Goal: Transaction & Acquisition: Subscribe to service/newsletter

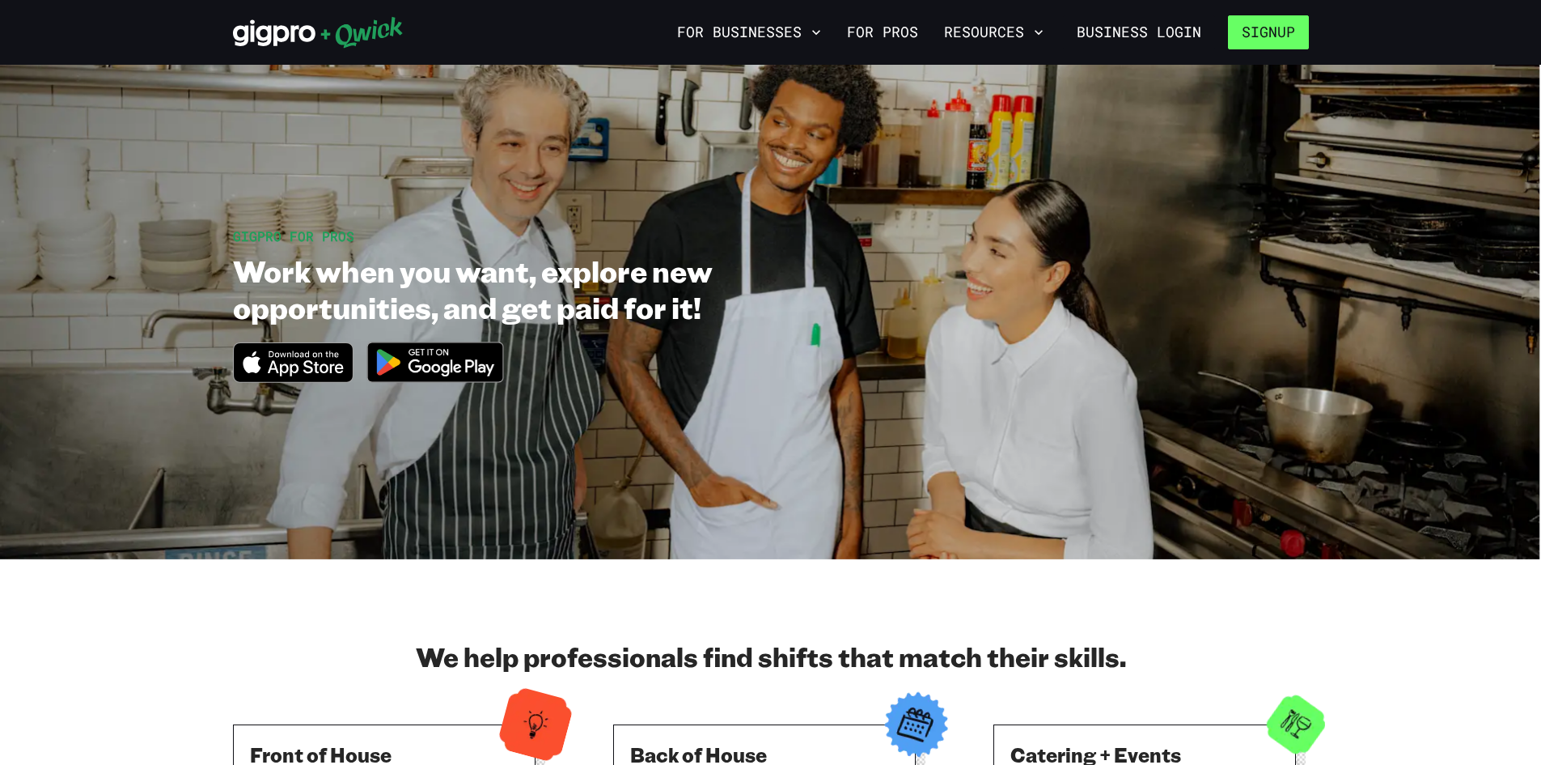
click at [1261, 30] on button "Signup" at bounding box center [1268, 32] width 81 height 34
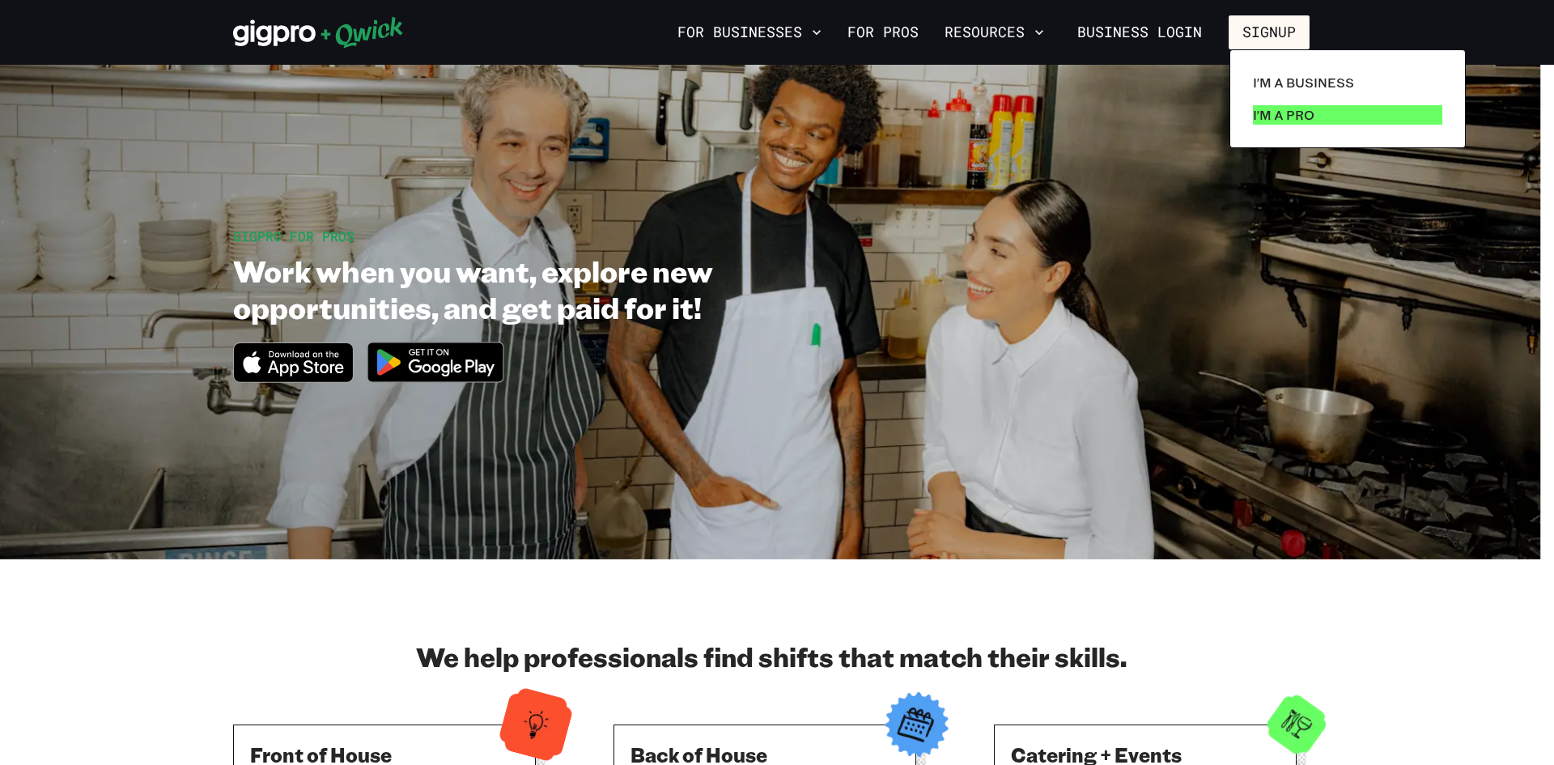
click at [1297, 104] on link "I'm a Pro" at bounding box center [1347, 115] width 202 height 32
click at [1295, 110] on p "I'm a Pro" at bounding box center [1283, 114] width 61 height 19
click at [1295, 112] on p "I'm a Pro" at bounding box center [1283, 114] width 61 height 19
click at [1167, 749] on div at bounding box center [777, 382] width 1554 height 765
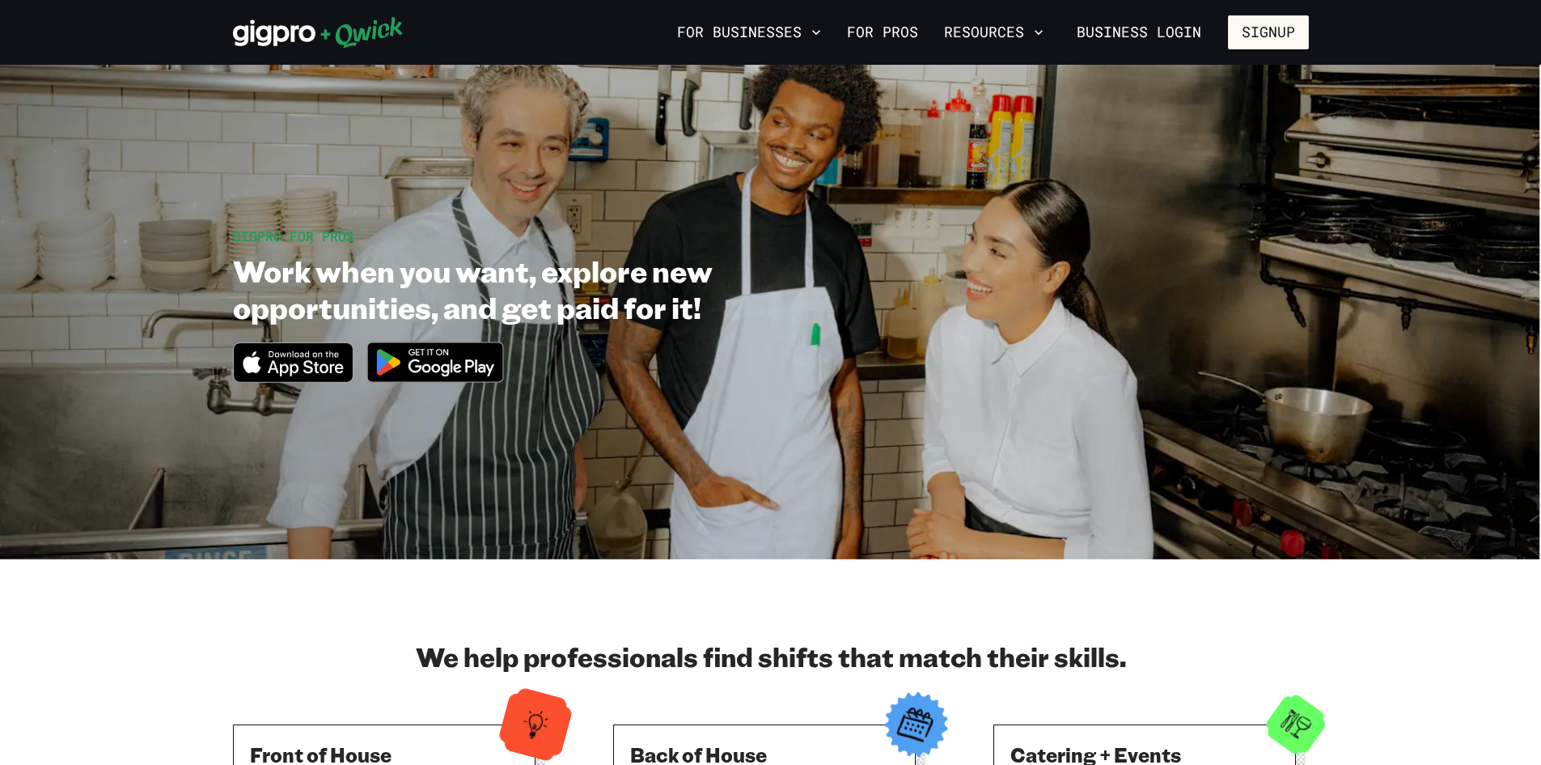
click at [1167, 748] on h3 "Catering + Events" at bounding box center [1145, 754] width 269 height 26
click at [1251, 41] on button "Signup" at bounding box center [1268, 32] width 81 height 34
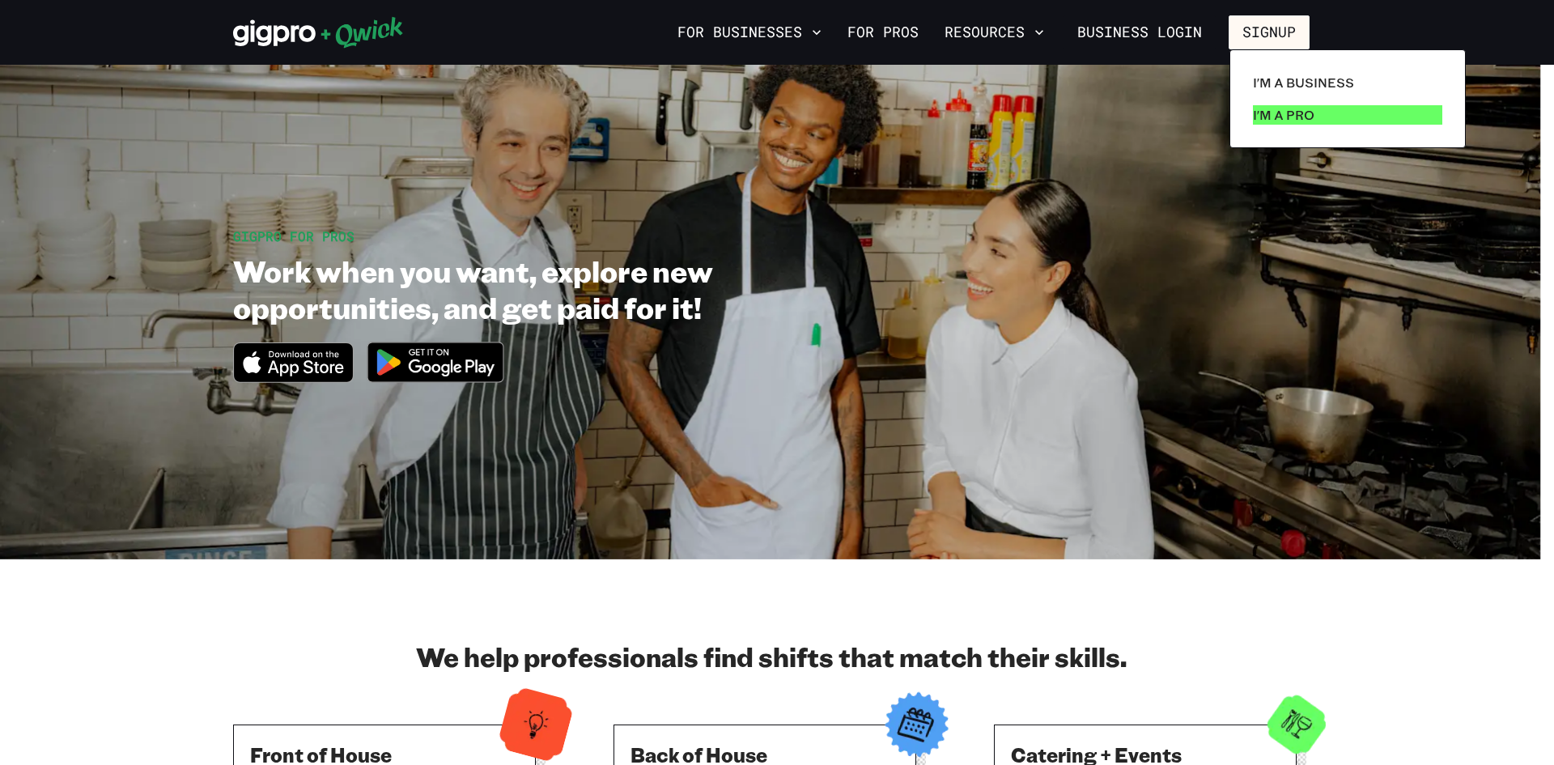
click at [1268, 116] on p "I'm a Pro" at bounding box center [1283, 114] width 61 height 19
click at [1264, 120] on p "I'm a Pro" at bounding box center [1283, 114] width 61 height 19
click at [1263, 120] on p "I'm a Pro" at bounding box center [1283, 114] width 61 height 19
click at [1261, 120] on p "I'm a Pro" at bounding box center [1283, 114] width 61 height 19
click at [1261, 121] on p "I'm a Pro" at bounding box center [1283, 114] width 61 height 19
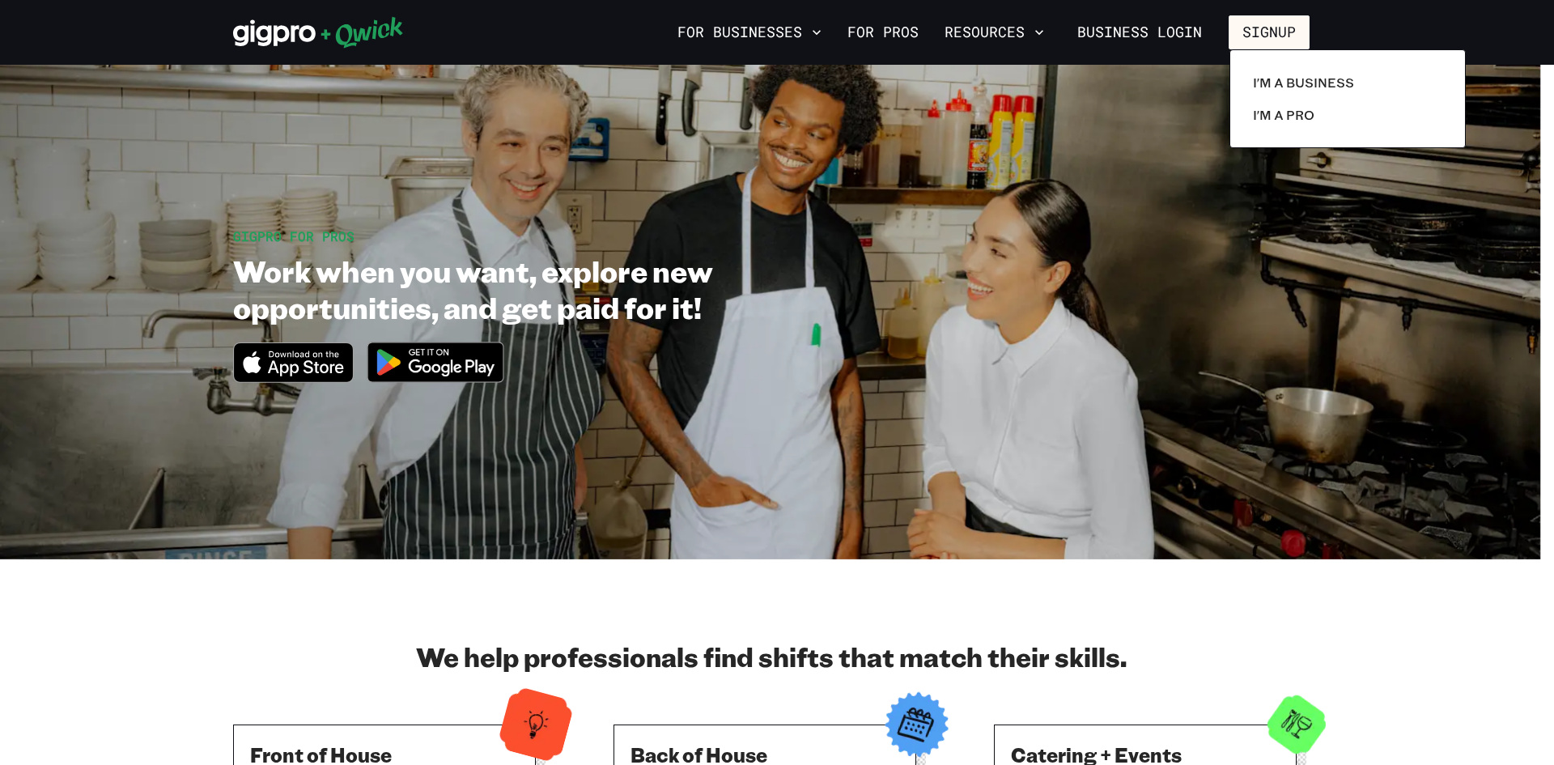
click at [469, 366] on div at bounding box center [777, 382] width 1554 height 765
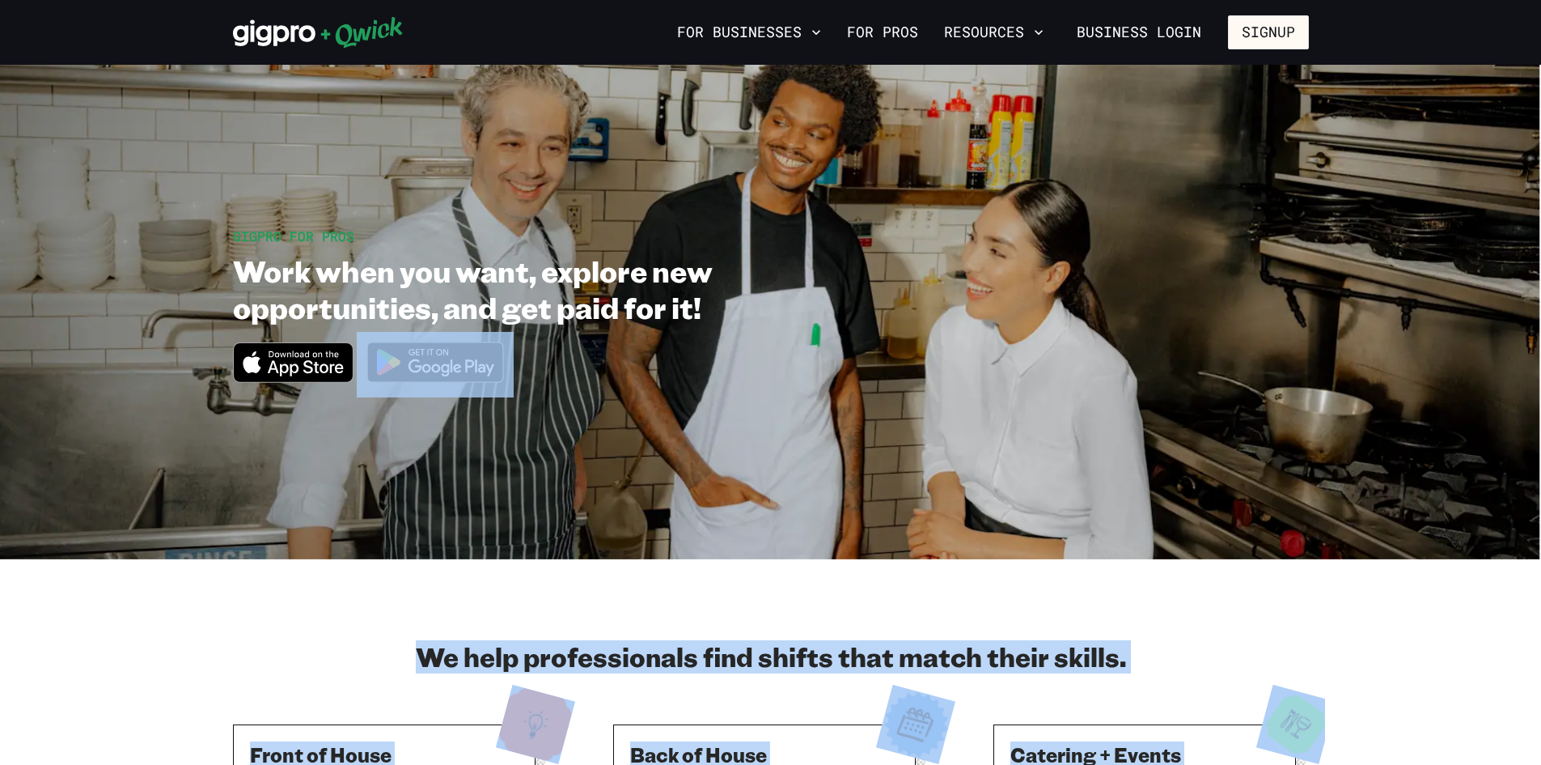
click at [473, 371] on img at bounding box center [435, 362] width 157 height 61
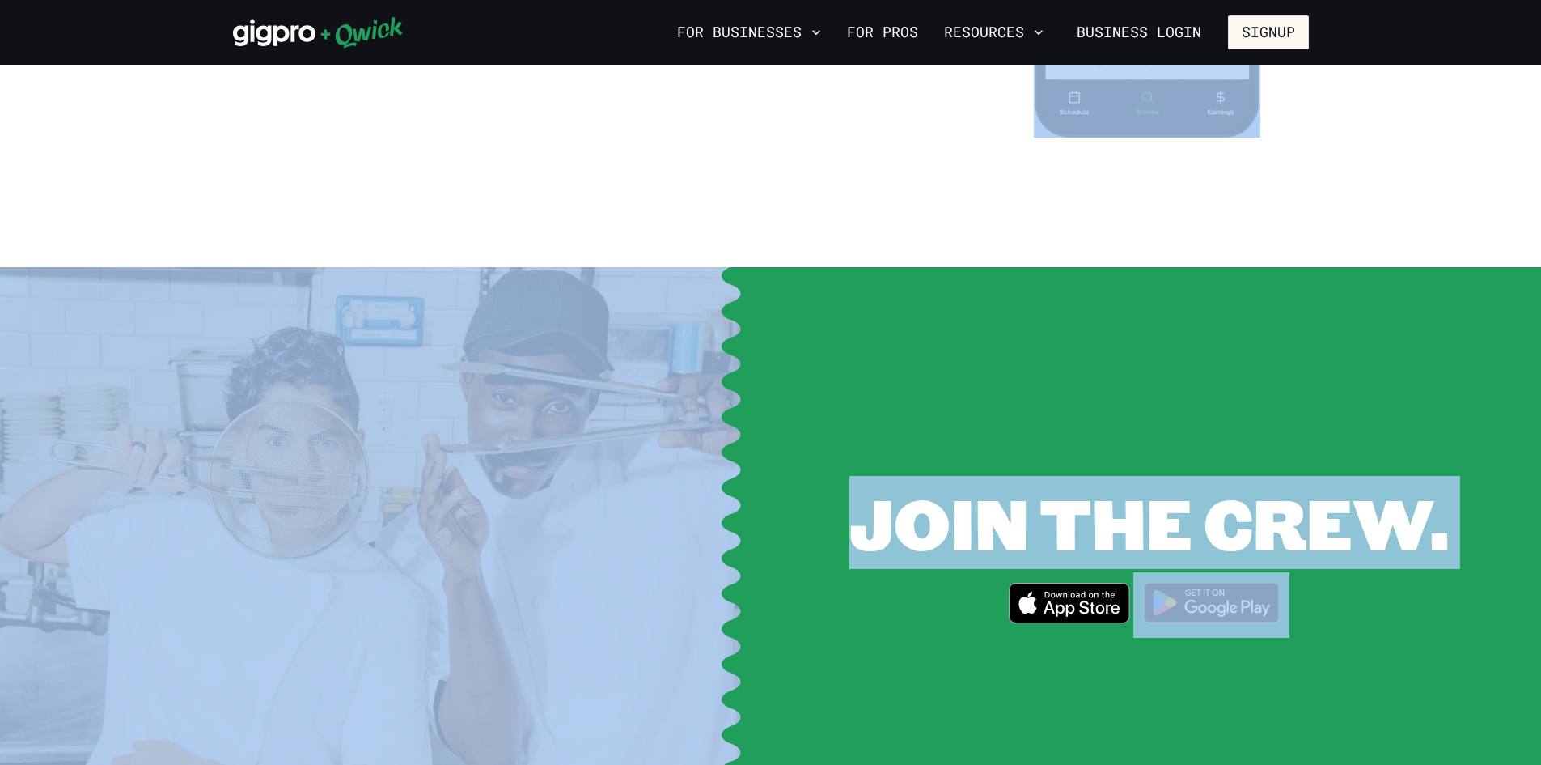
scroll to position [1942, 0]
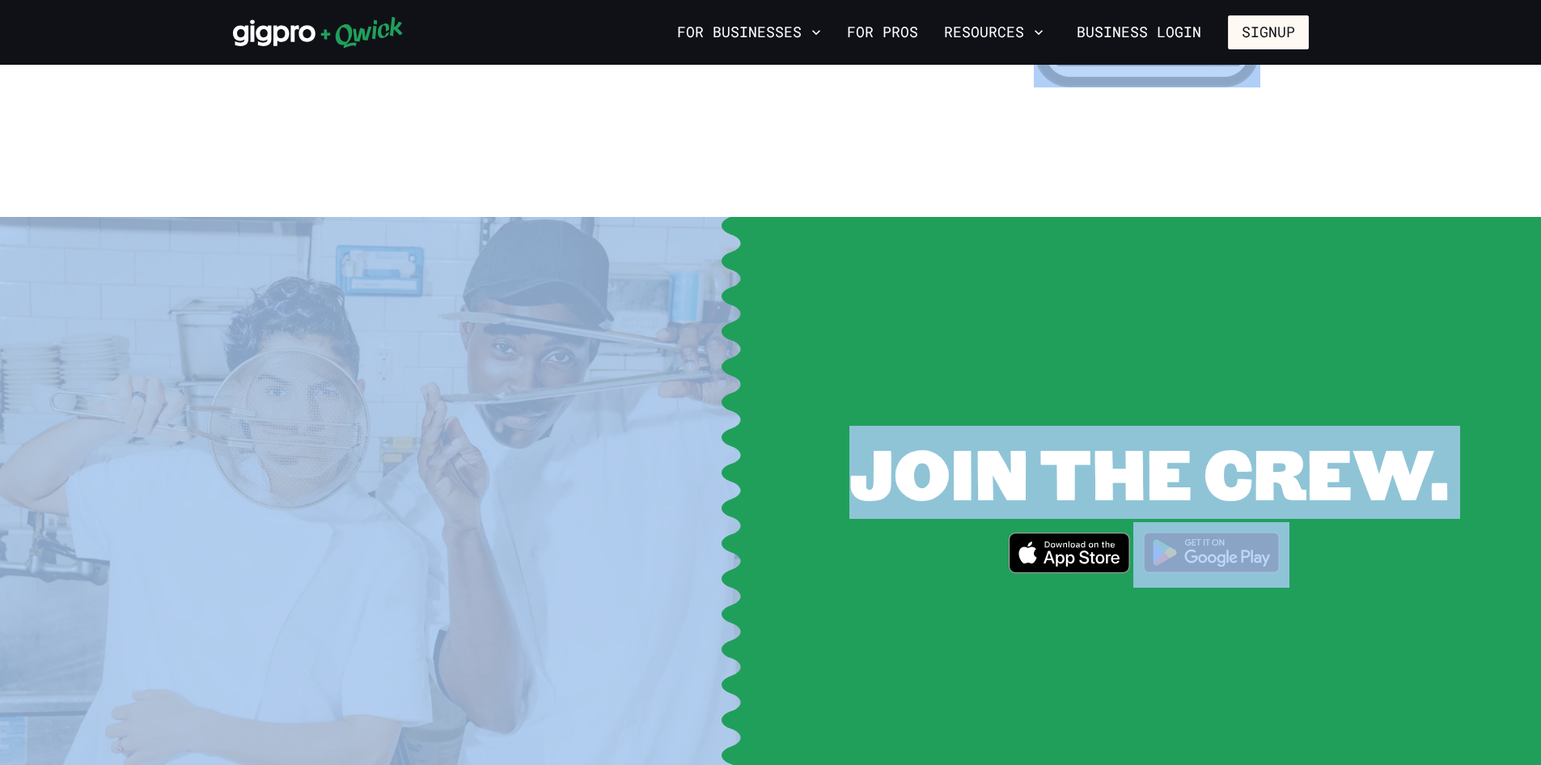
click at [1175, 434] on span "JOIN THE CREW." at bounding box center [1150, 472] width 600 height 93
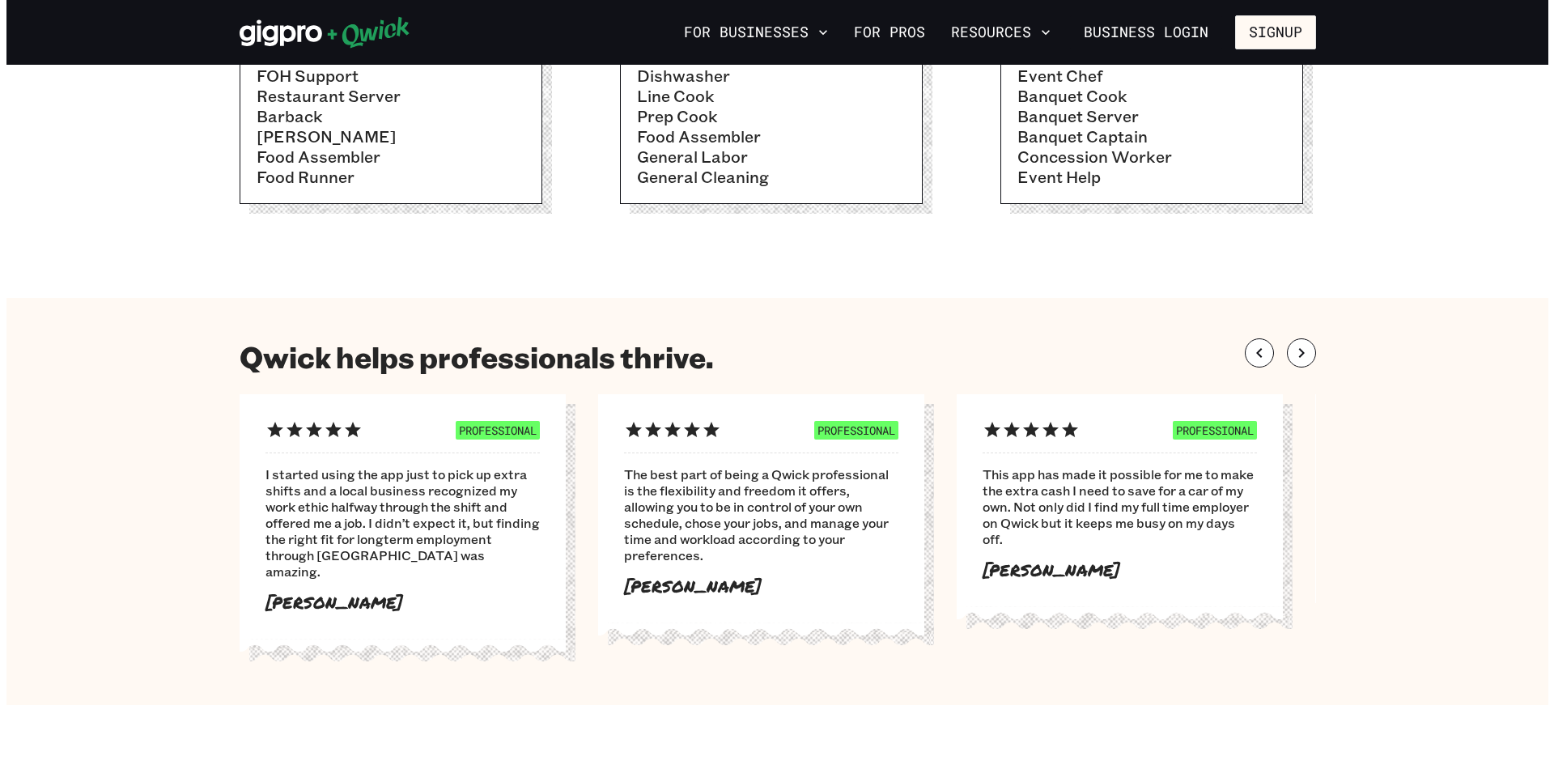
scroll to position [647, 0]
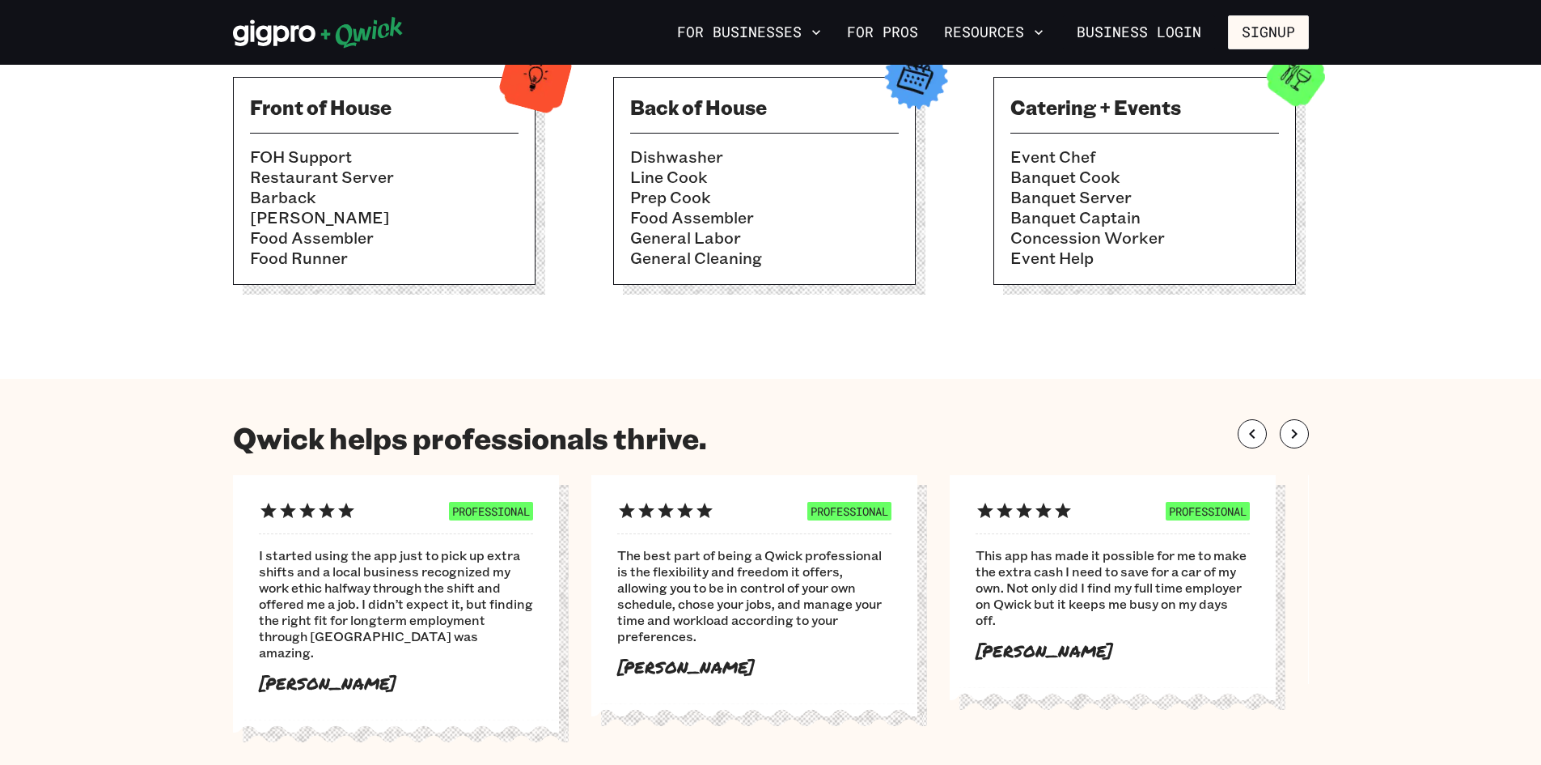
click at [1301, 83] on img at bounding box center [1296, 76] width 79 height 79
click at [1261, 28] on button "Signup" at bounding box center [1268, 32] width 81 height 34
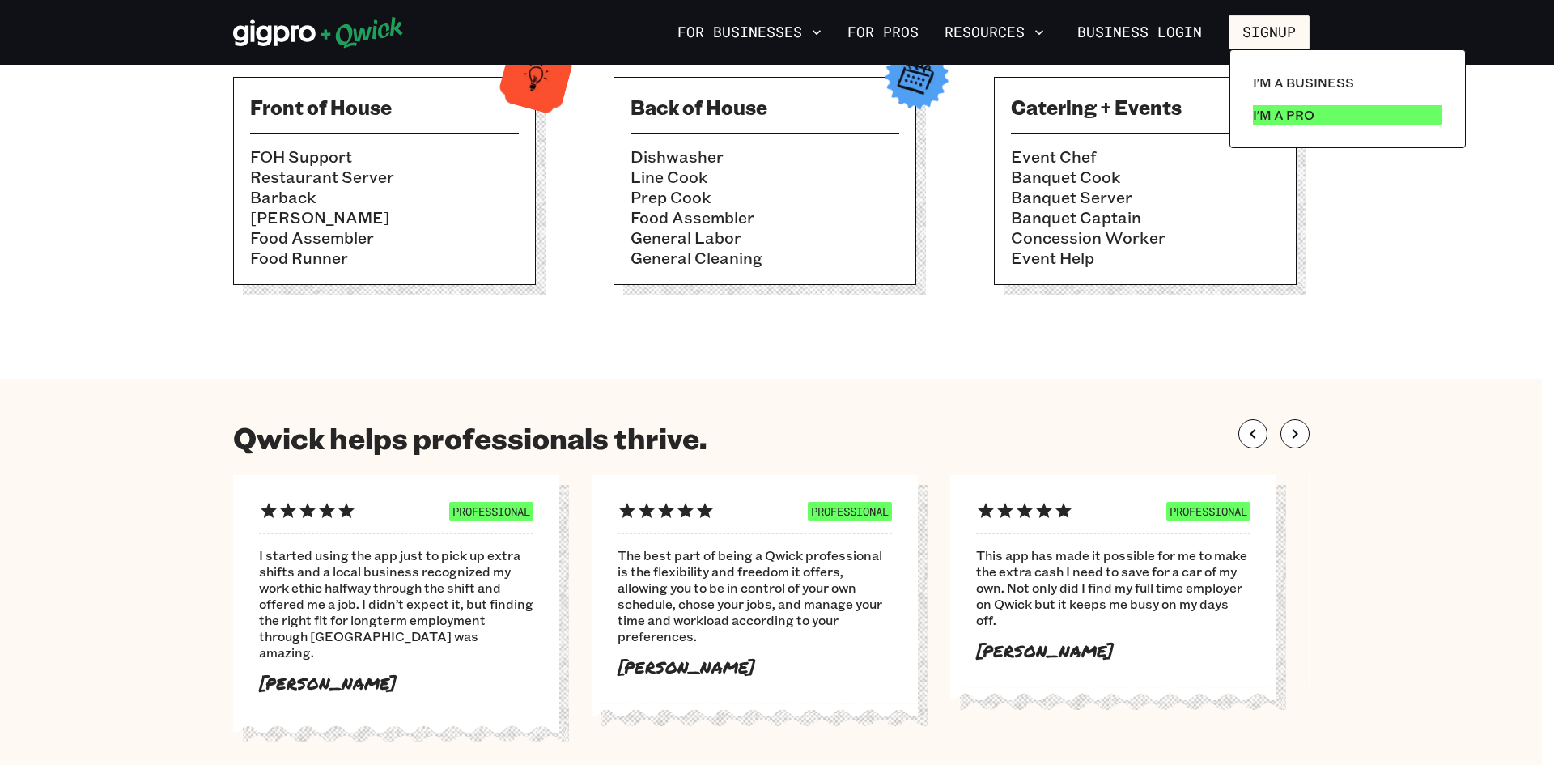
click at [1267, 117] on p "I'm a Pro" at bounding box center [1283, 114] width 61 height 19
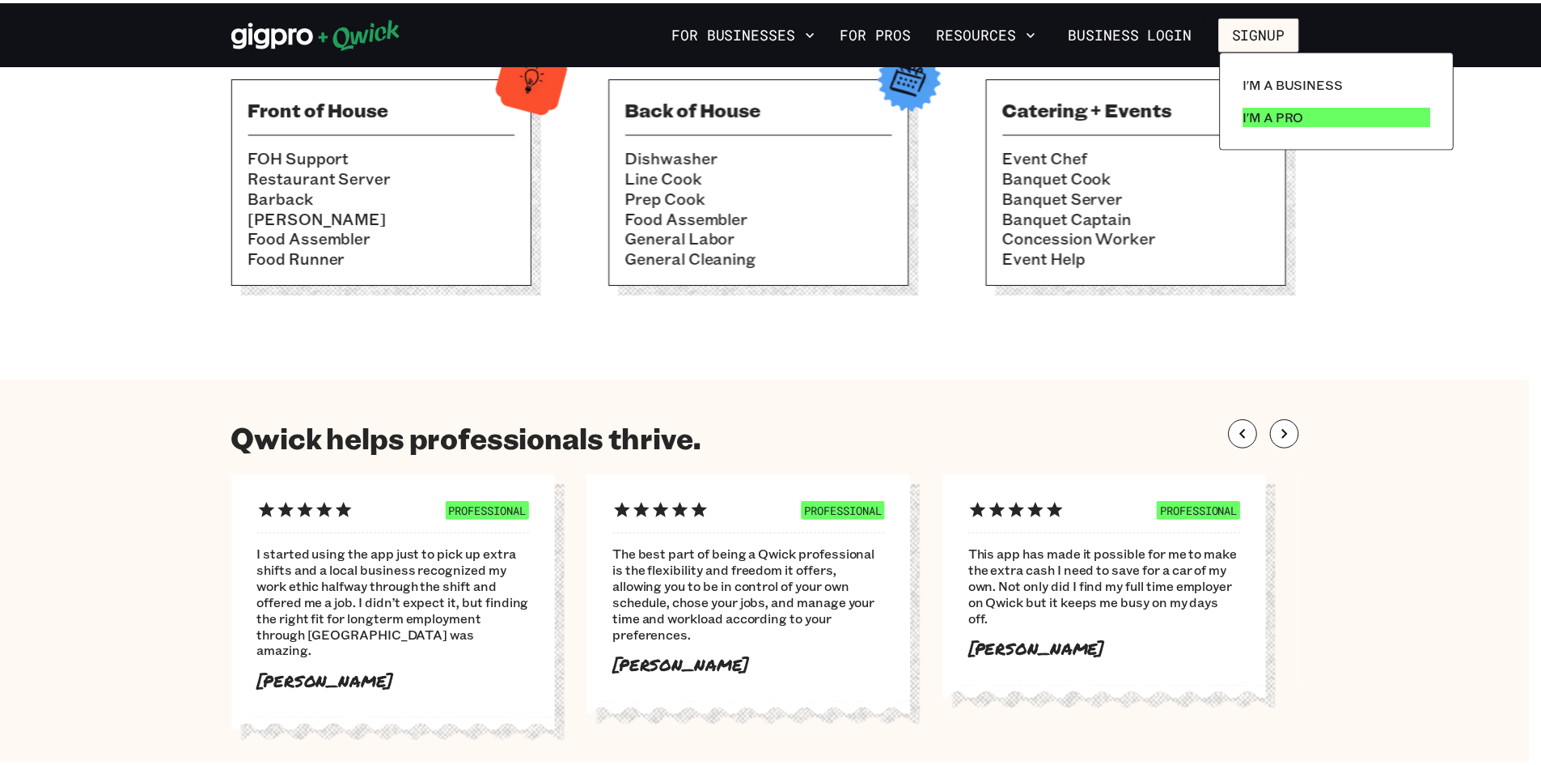
scroll to position [0, 0]
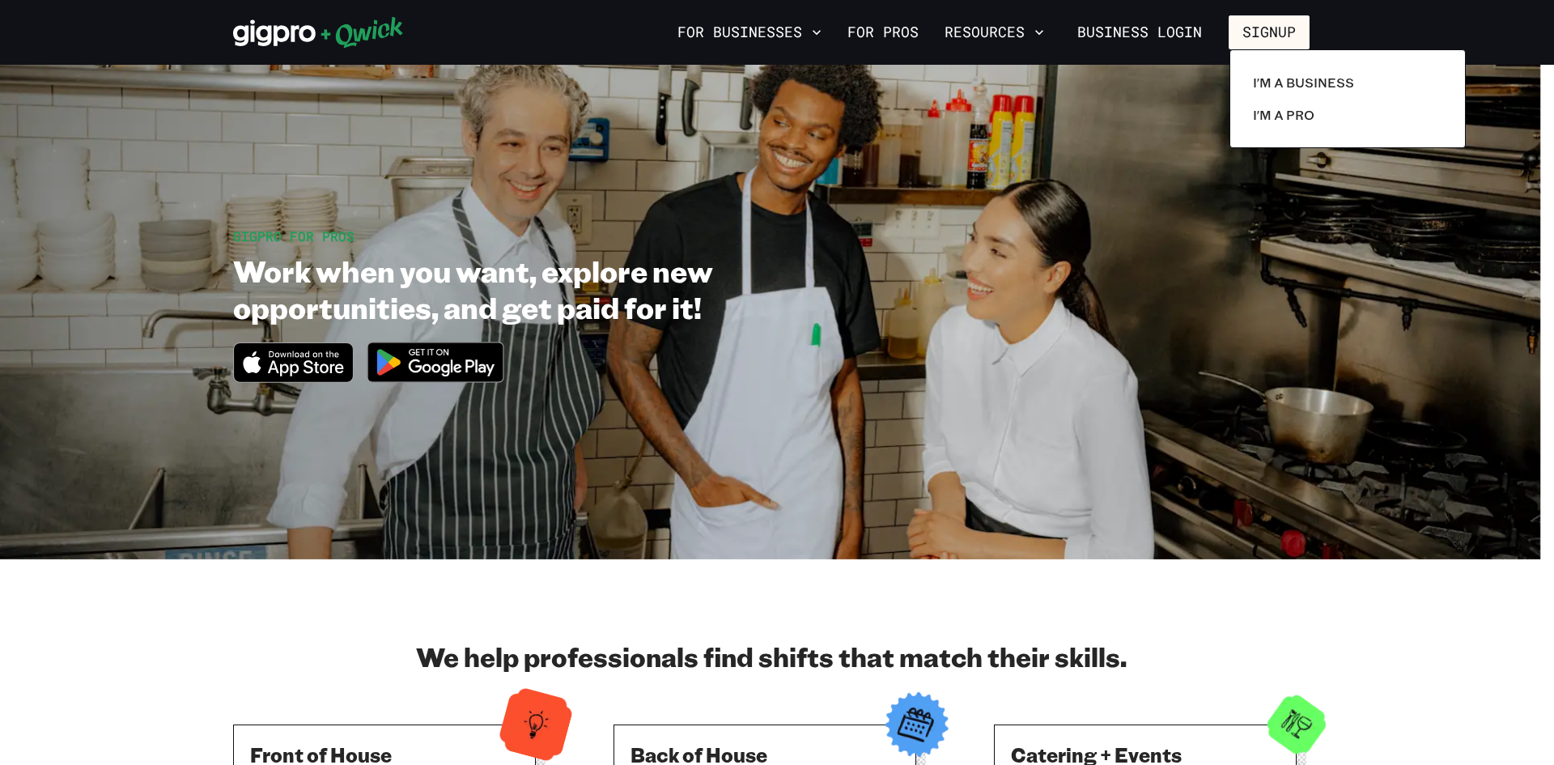
click at [899, 34] on div at bounding box center [777, 382] width 1554 height 765
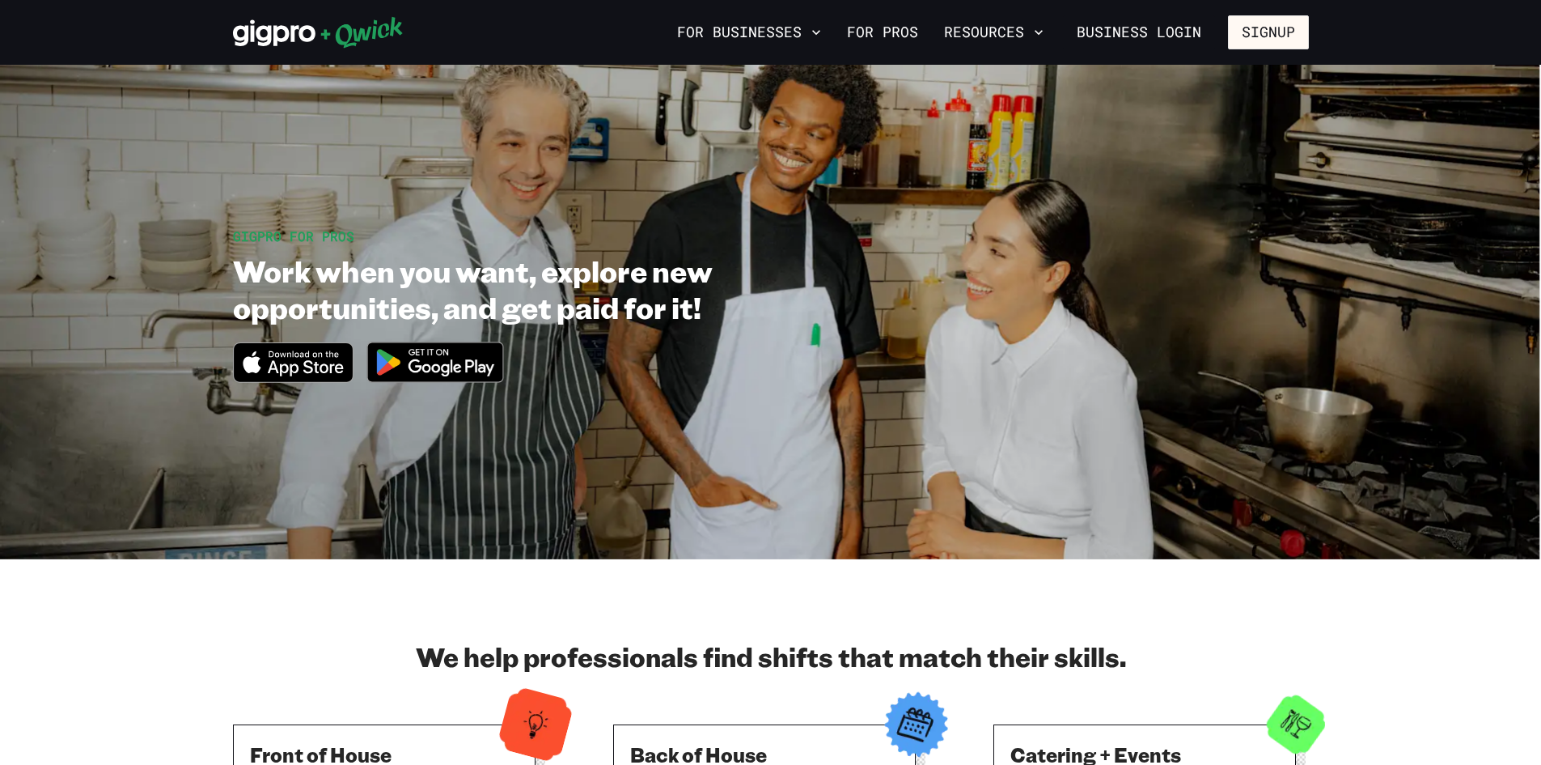
click at [899, 34] on div "I'm a Business I'm a Pro" at bounding box center [770, 382] width 1541 height 765
click at [899, 34] on link "For Pros" at bounding box center [883, 33] width 84 height 28
click at [994, 36] on button "Resources" at bounding box center [994, 33] width 112 height 28
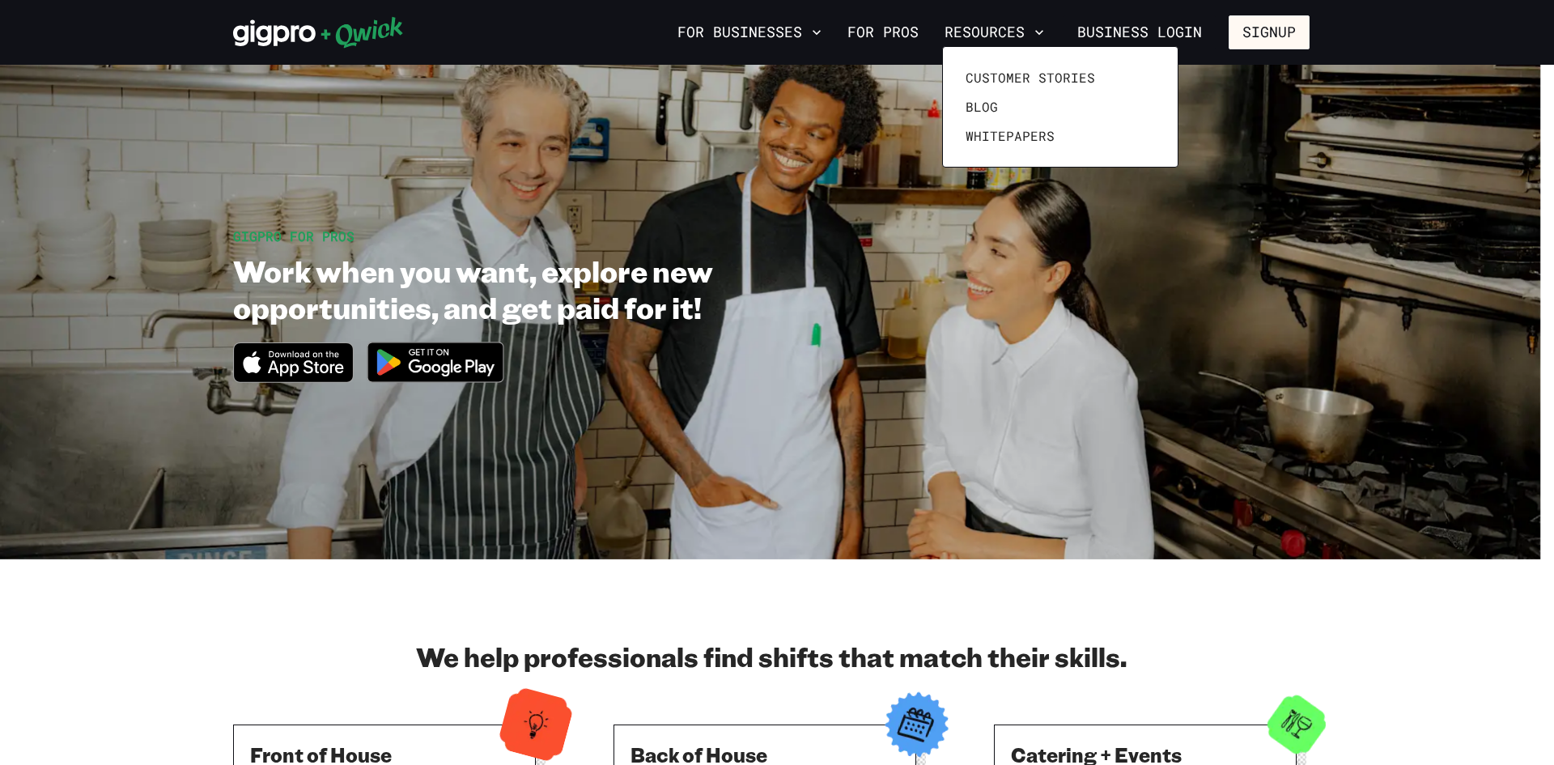
click at [1284, 36] on div at bounding box center [777, 382] width 1554 height 765
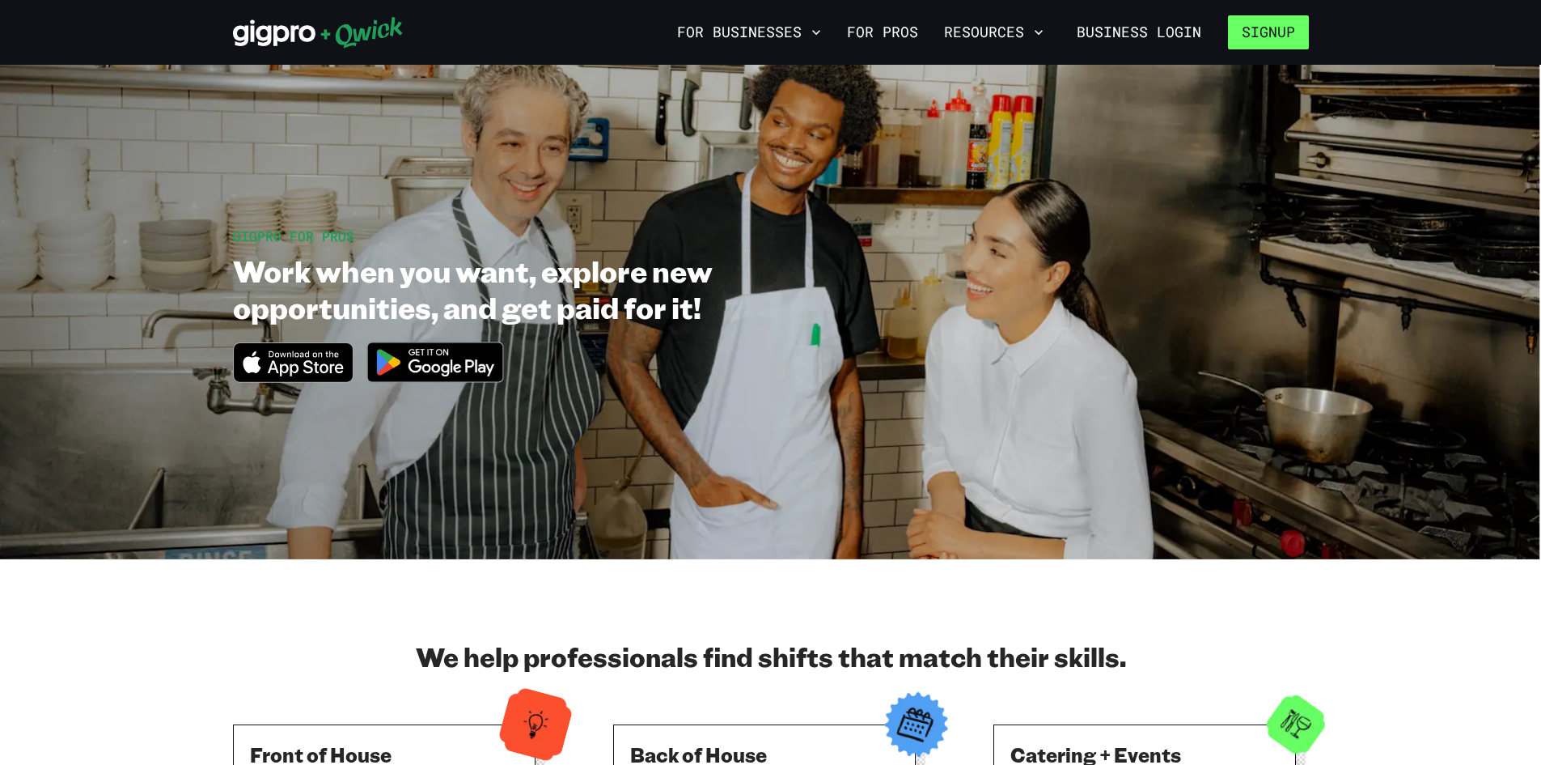
click at [1282, 45] on div "Customer stories Blog Whitepapers" at bounding box center [770, 382] width 1541 height 765
click at [1282, 42] on button "Signup" at bounding box center [1268, 32] width 81 height 34
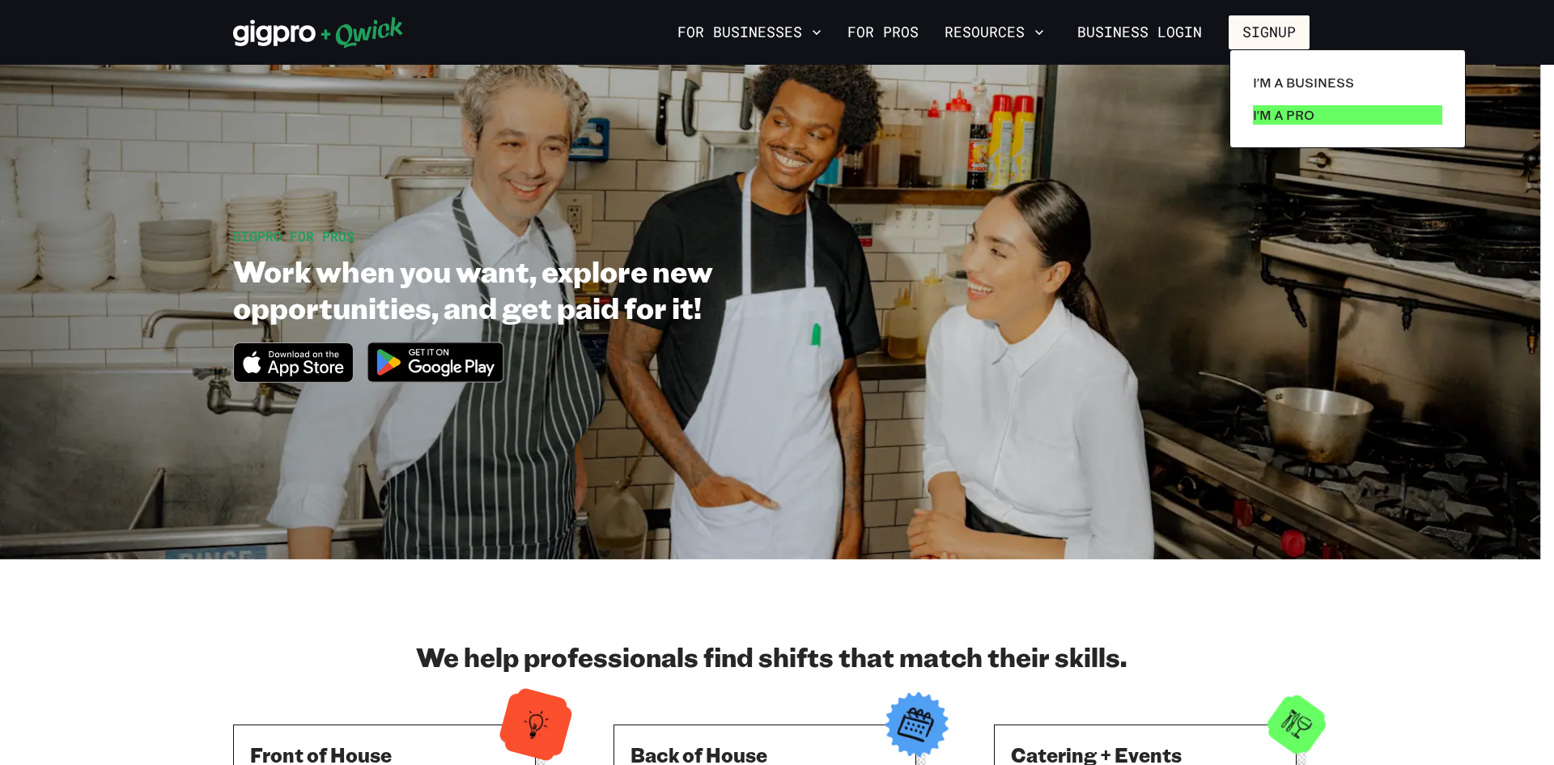
click at [1284, 125] on link "I'm a Pro" at bounding box center [1347, 115] width 202 height 32
click at [869, 35] on div at bounding box center [777, 382] width 1554 height 765
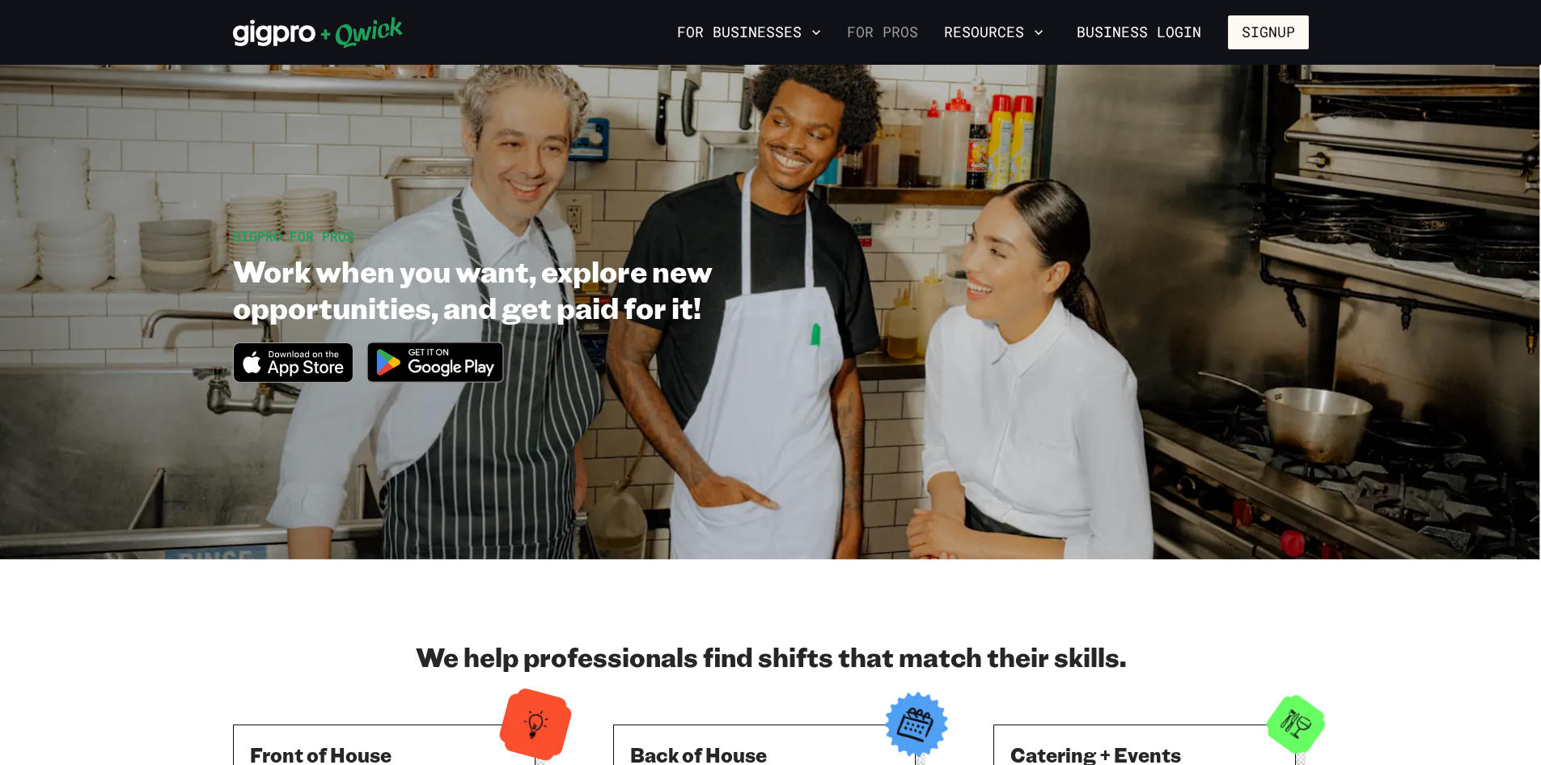
click at [871, 35] on link "For Pros" at bounding box center [883, 33] width 84 height 28
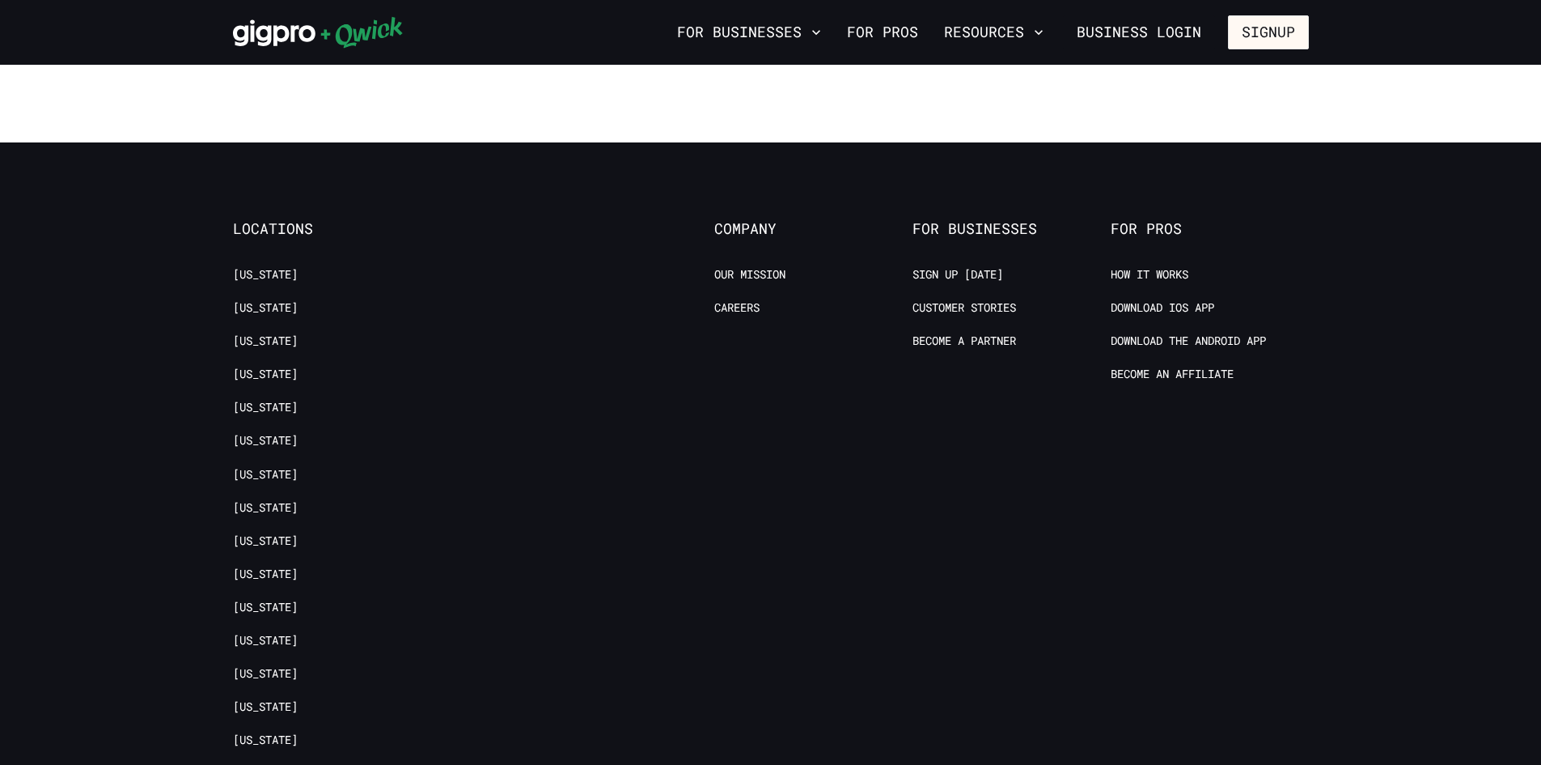
scroll to position [3317, 0]
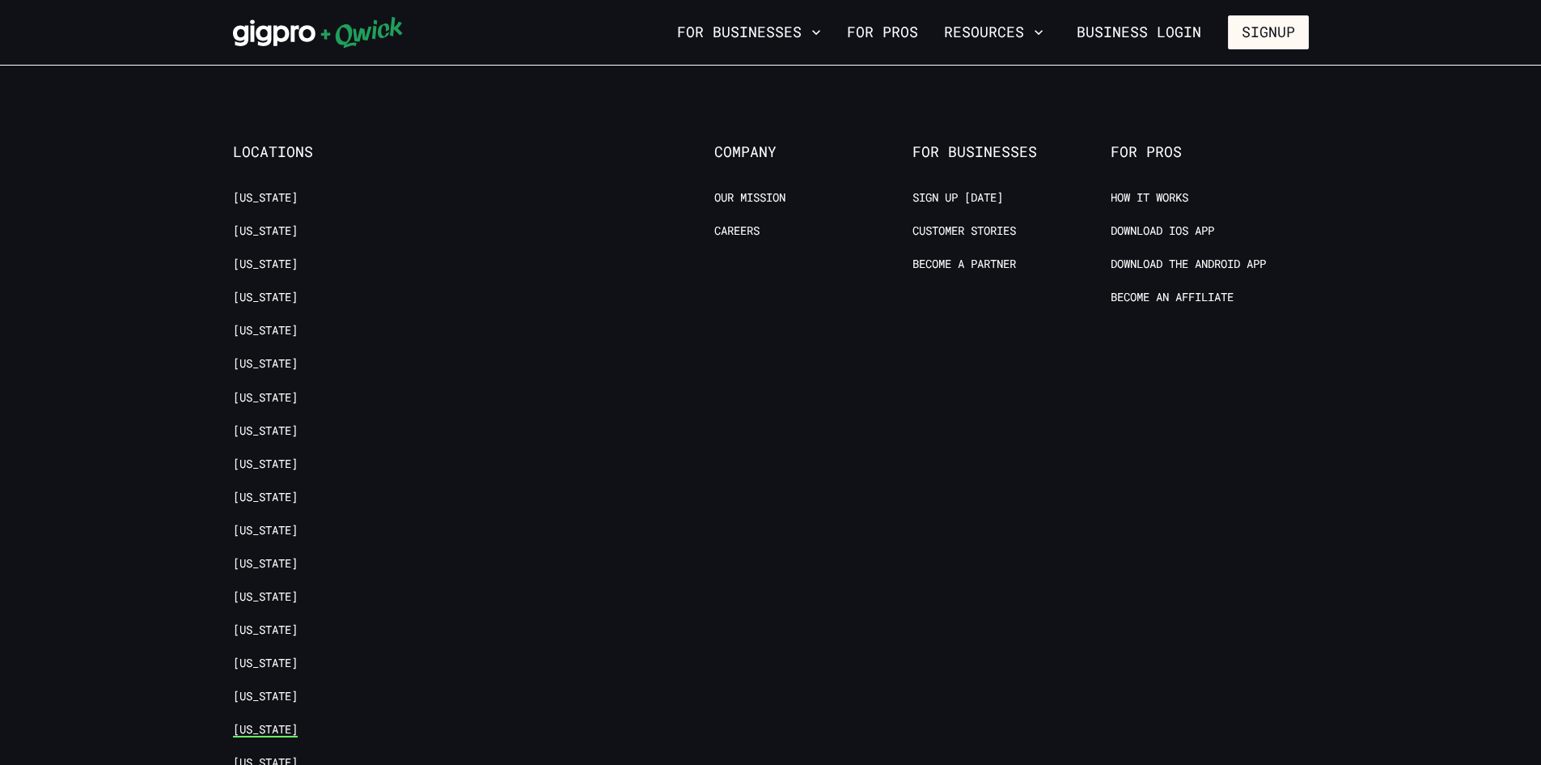
click at [239, 722] on link "[US_STATE]" at bounding box center [265, 729] width 65 height 15
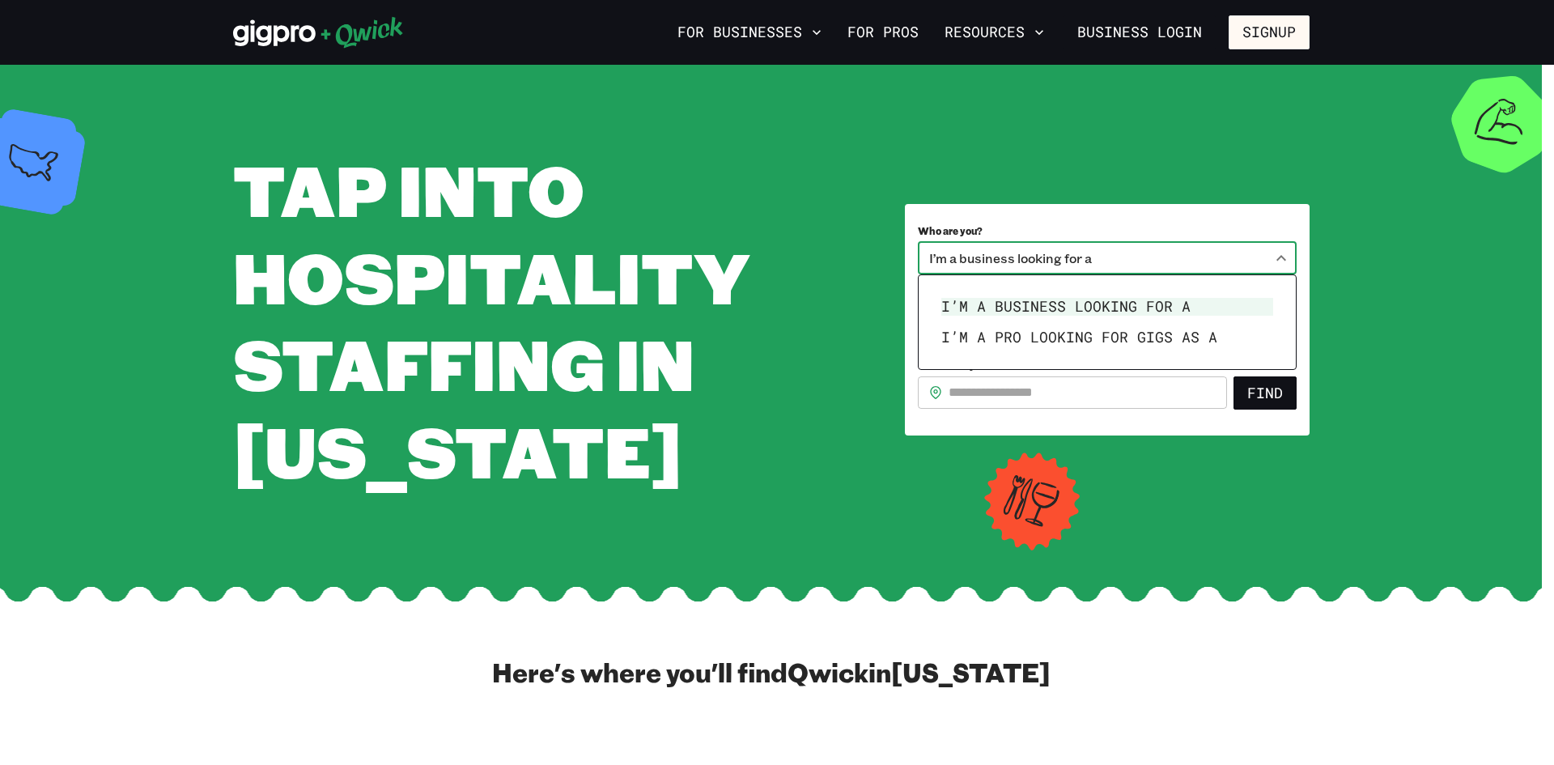
click at [1127, 260] on body "**********" at bounding box center [777, 382] width 1554 height 765
click at [1131, 331] on li "I’m a pro looking for Gigs as a" at bounding box center [1107, 337] width 345 height 31
type input "***"
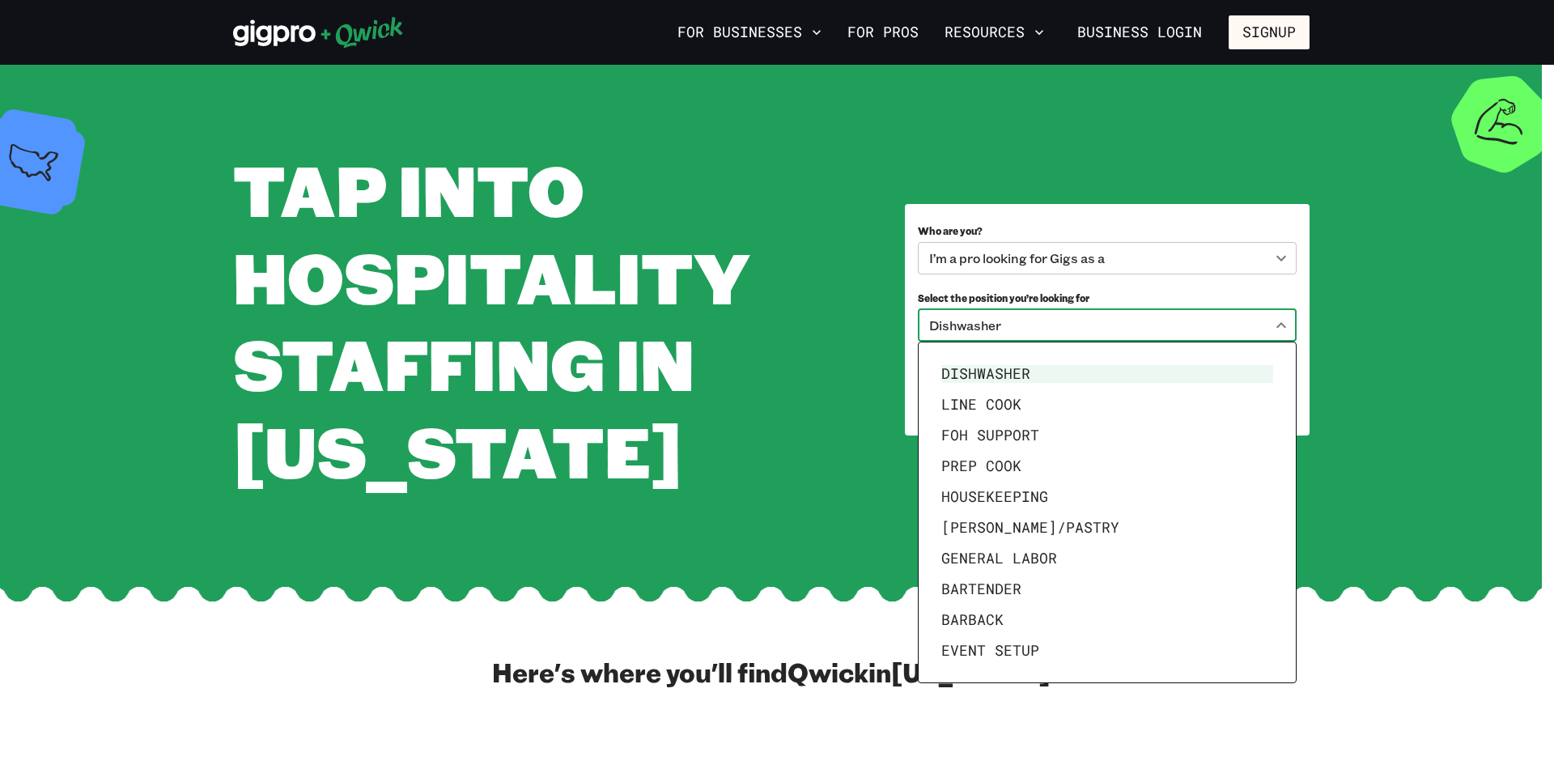
click at [1132, 327] on body "**********" at bounding box center [777, 382] width 1554 height 765
click at [1017, 467] on li "Prep Cook" at bounding box center [1107, 466] width 345 height 31
type input "*********"
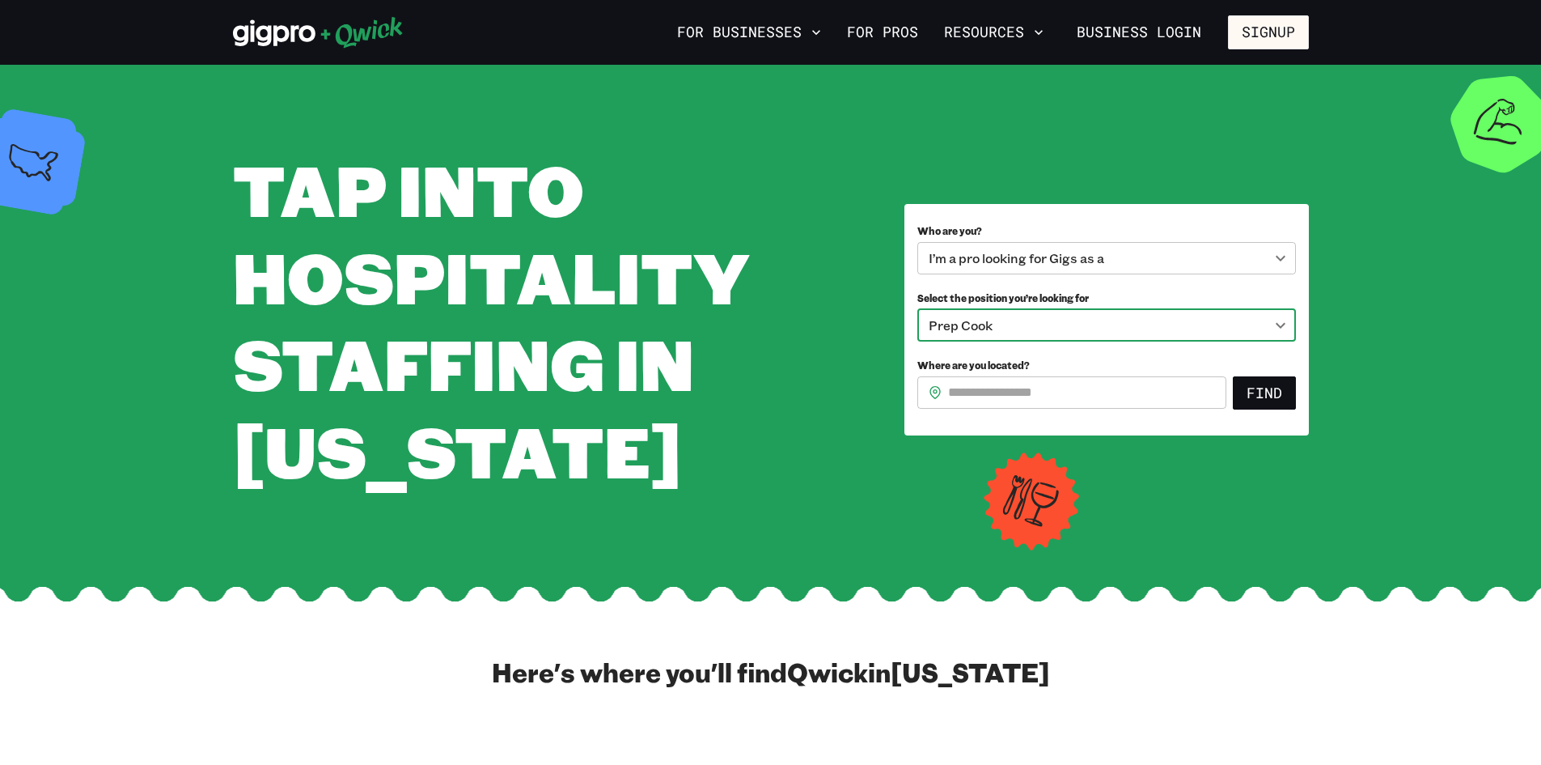
click at [1076, 396] on input "Where are you located?" at bounding box center [1087, 392] width 278 height 32
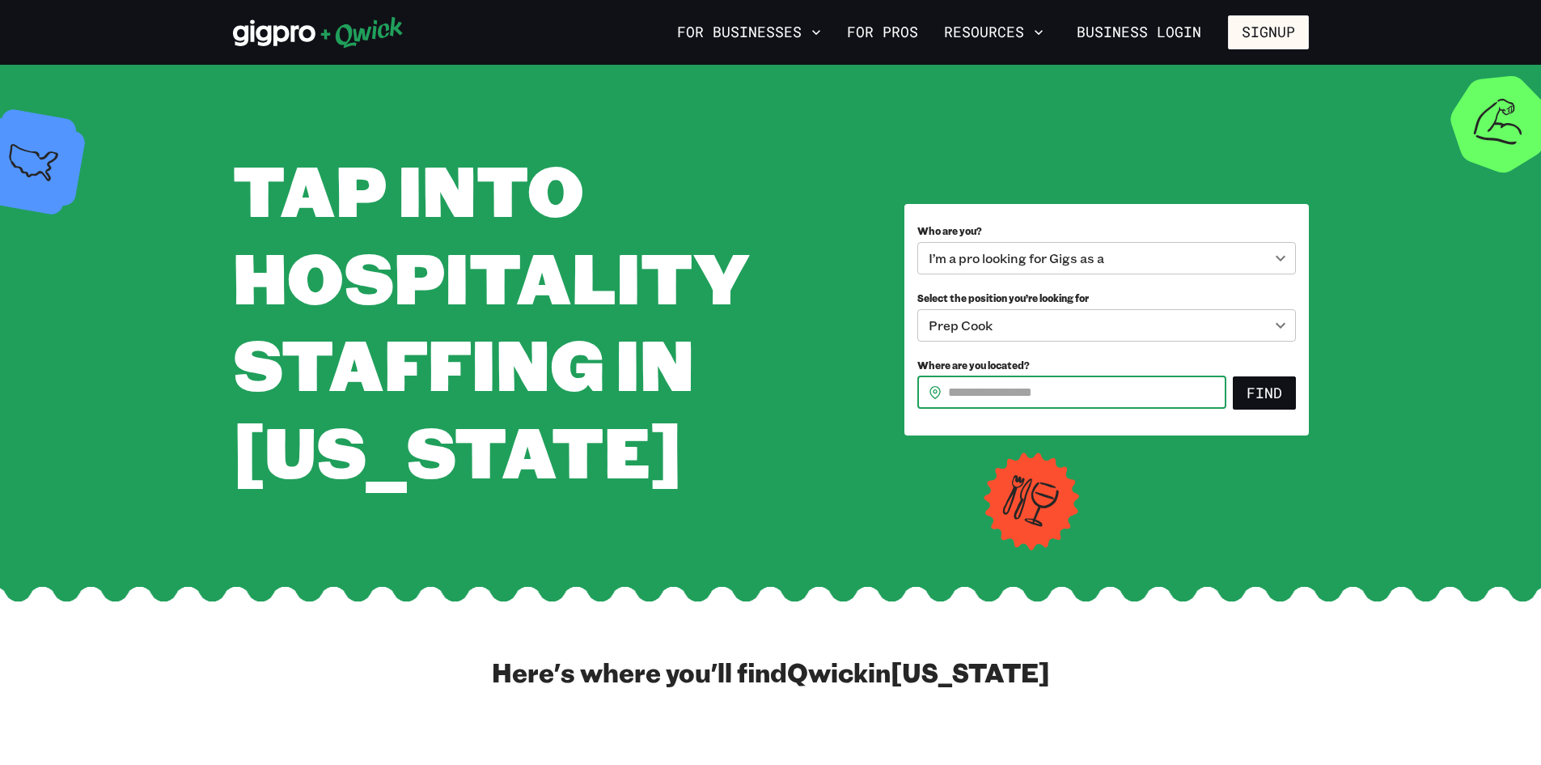
type input "*****"
click at [1278, 397] on button "Find" at bounding box center [1264, 393] width 63 height 34
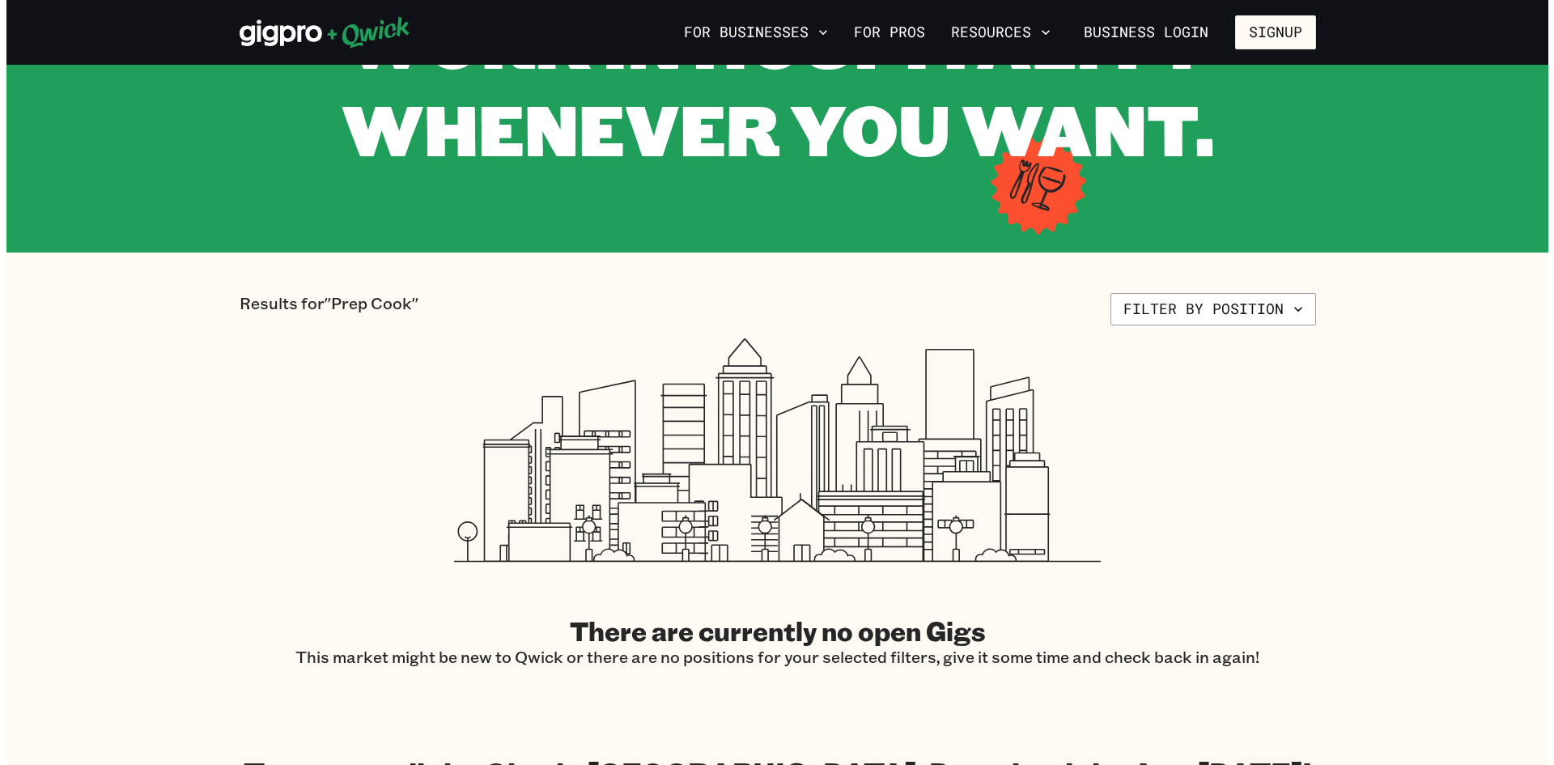
scroll to position [162, 0]
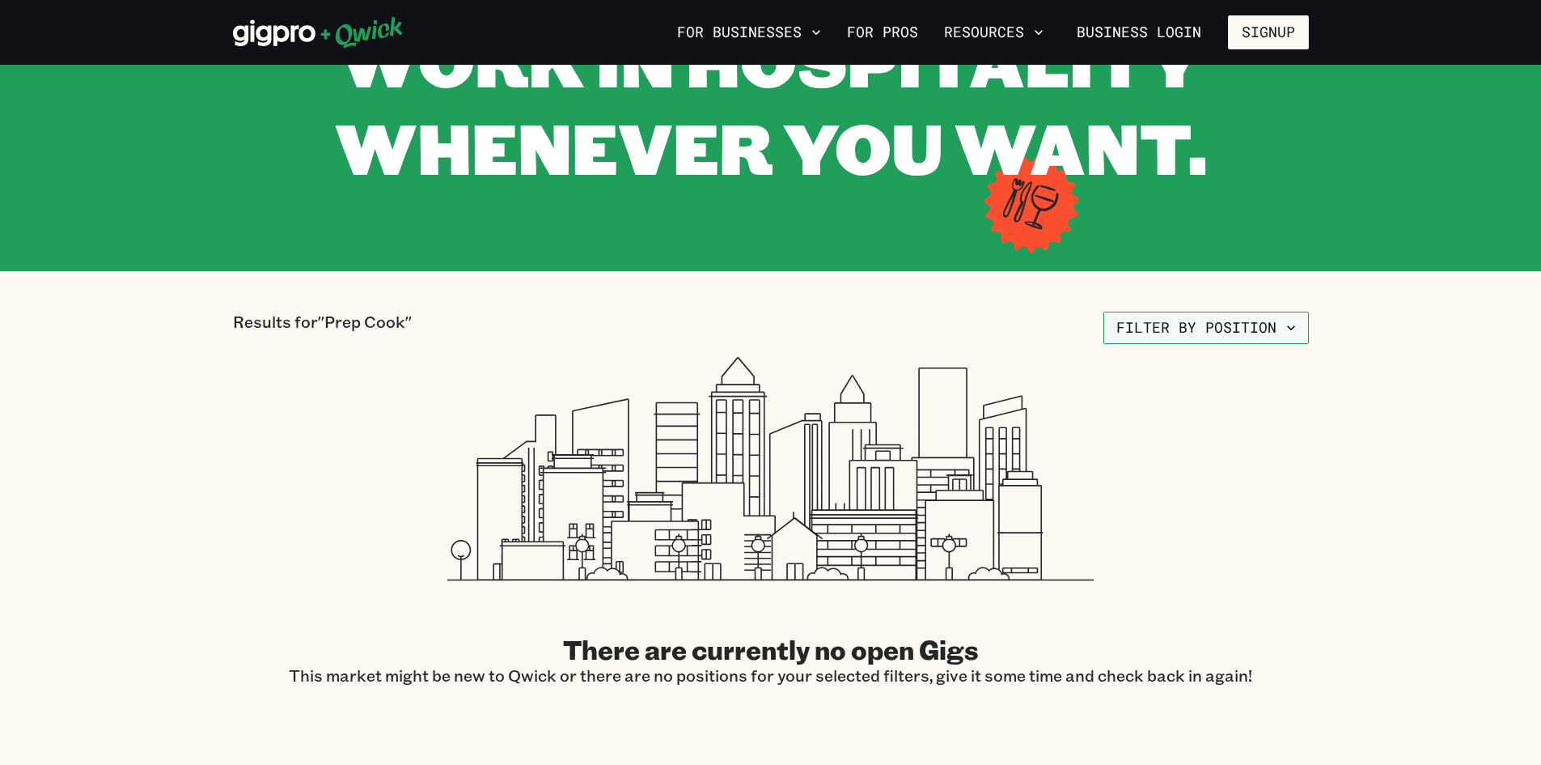
click at [1208, 326] on button "Filter by position" at bounding box center [1207, 328] width 206 height 32
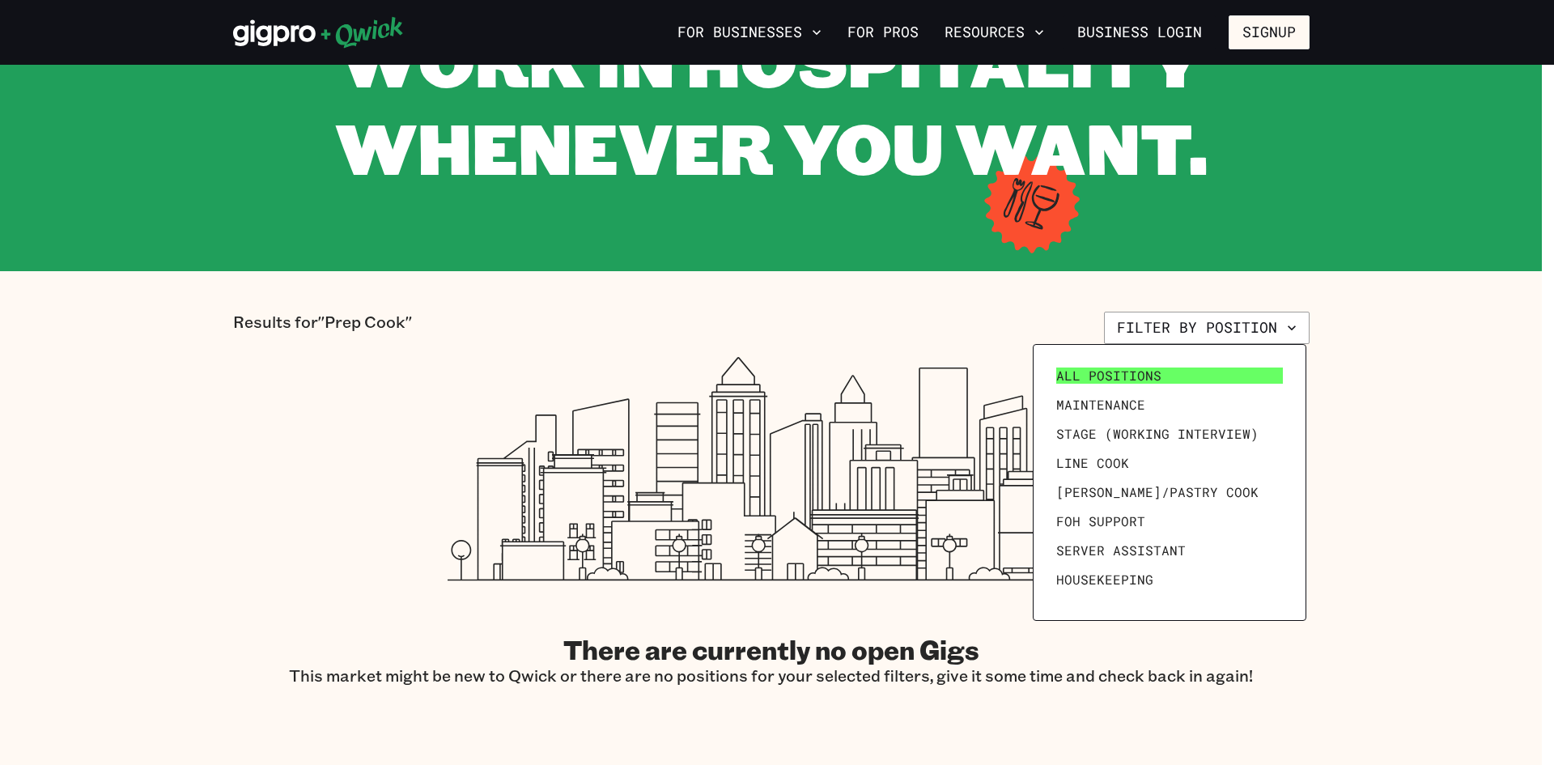
click at [1148, 388] on link "All Positions" at bounding box center [1168, 375] width 239 height 29
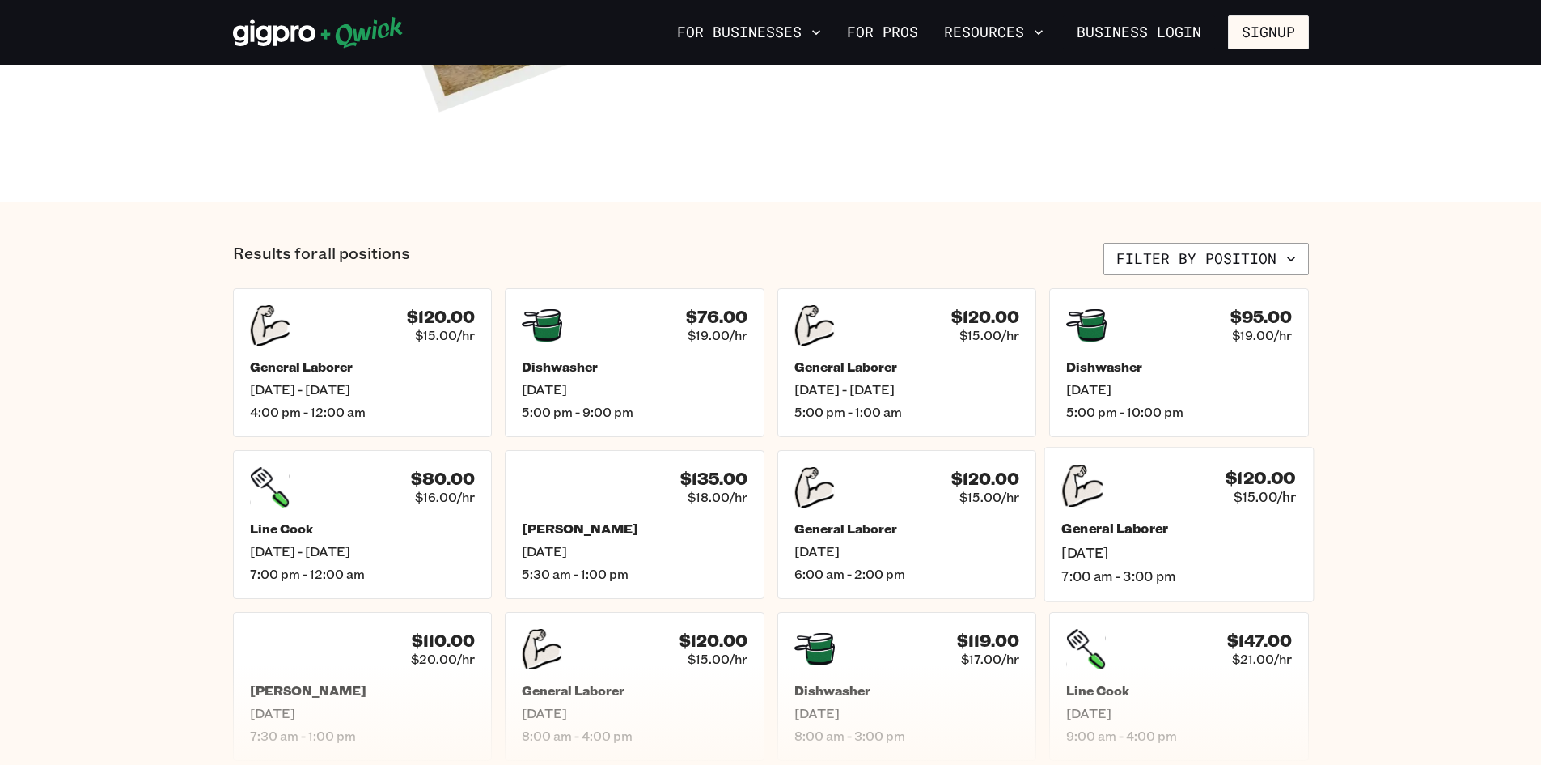
scroll to position [566, 0]
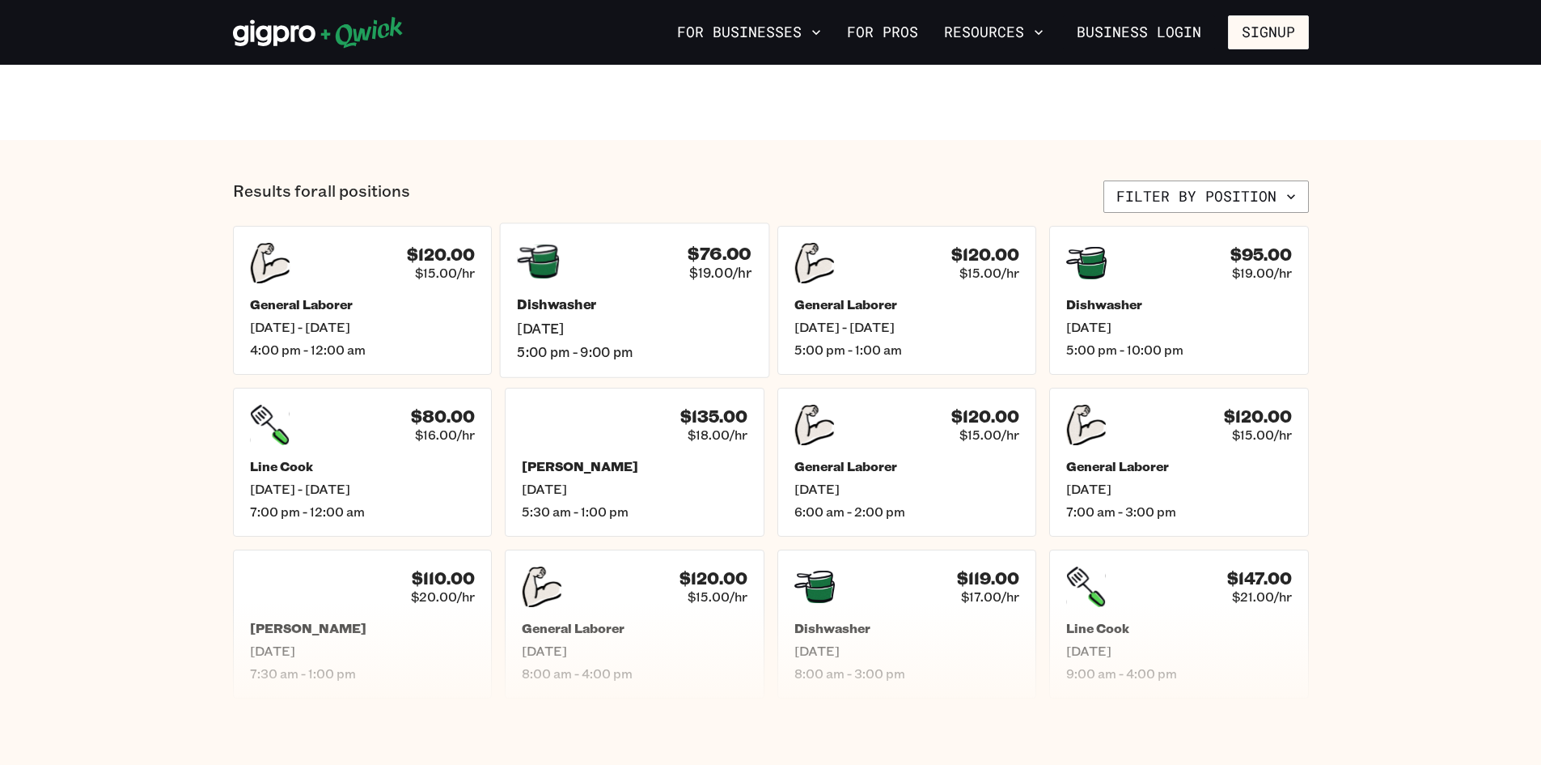
click at [553, 304] on h5 "Dishwasher" at bounding box center [634, 304] width 235 height 17
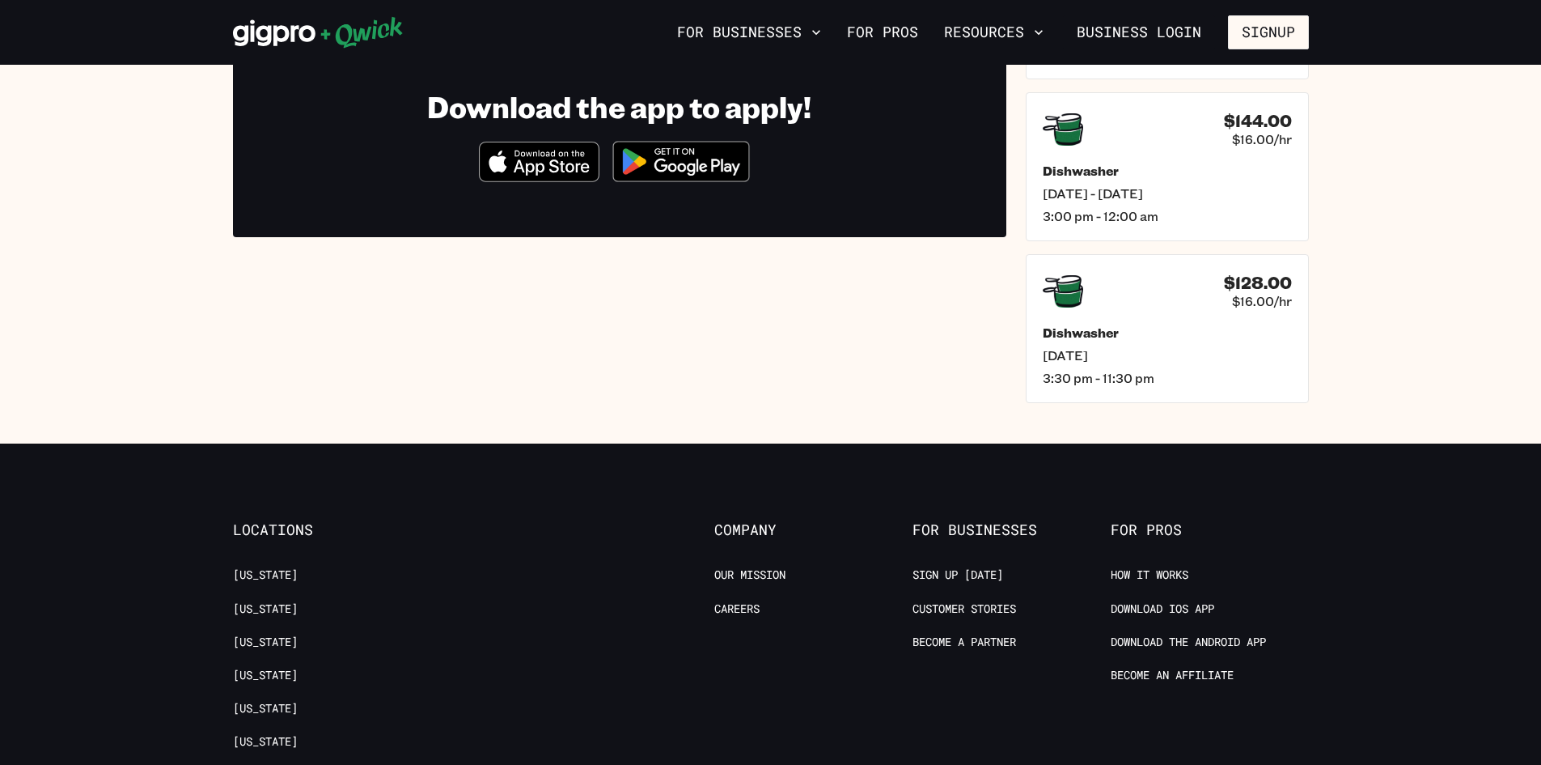
scroll to position [324, 0]
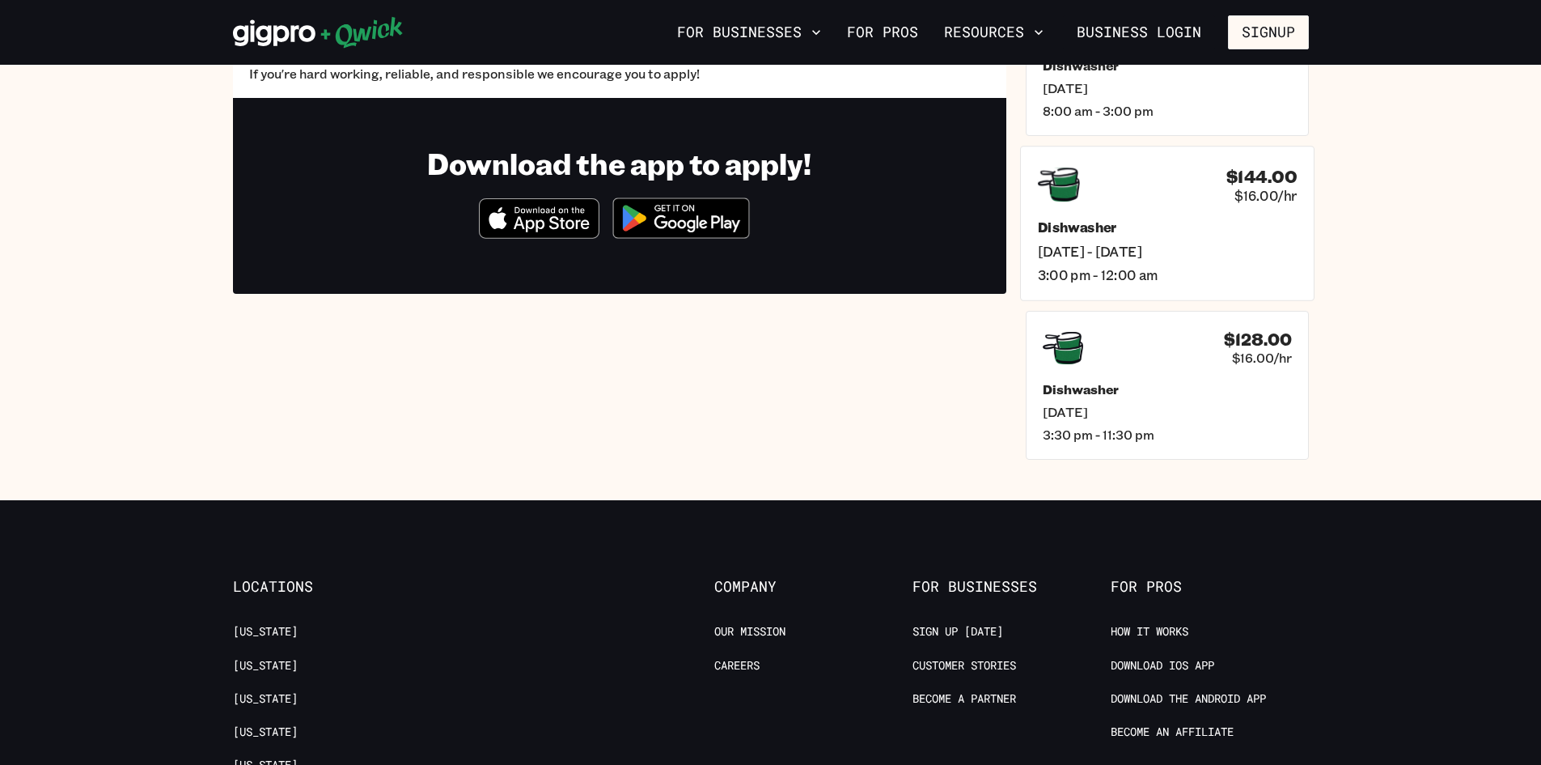
click at [1059, 194] on icon at bounding box center [1058, 184] width 42 height 34
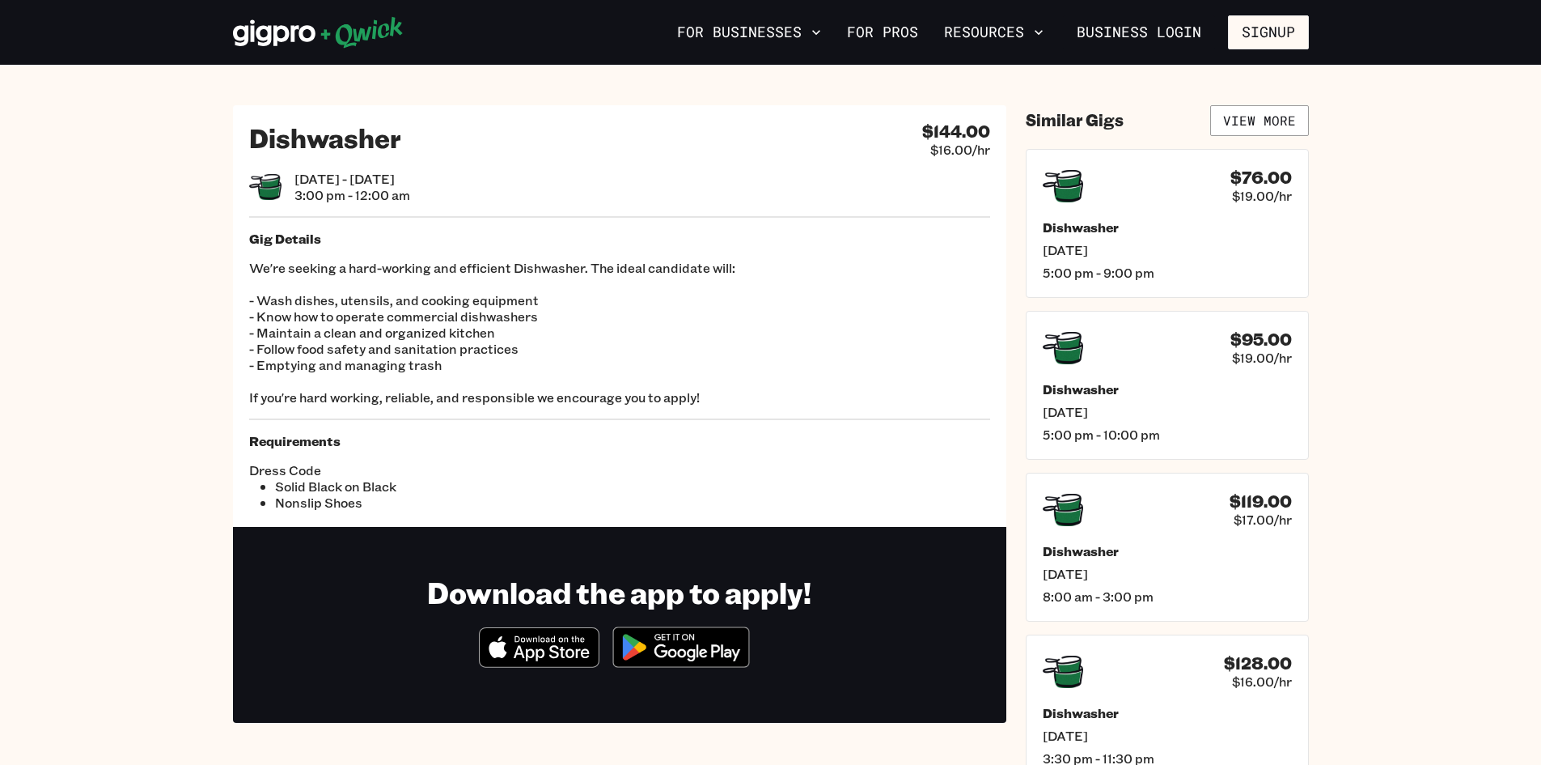
click at [679, 642] on img at bounding box center [681, 647] width 157 height 61
click at [264, 192] on icon at bounding box center [265, 187] width 32 height 26
click at [267, 192] on icon at bounding box center [265, 187] width 32 height 26
click at [269, 192] on icon at bounding box center [265, 187] width 32 height 26
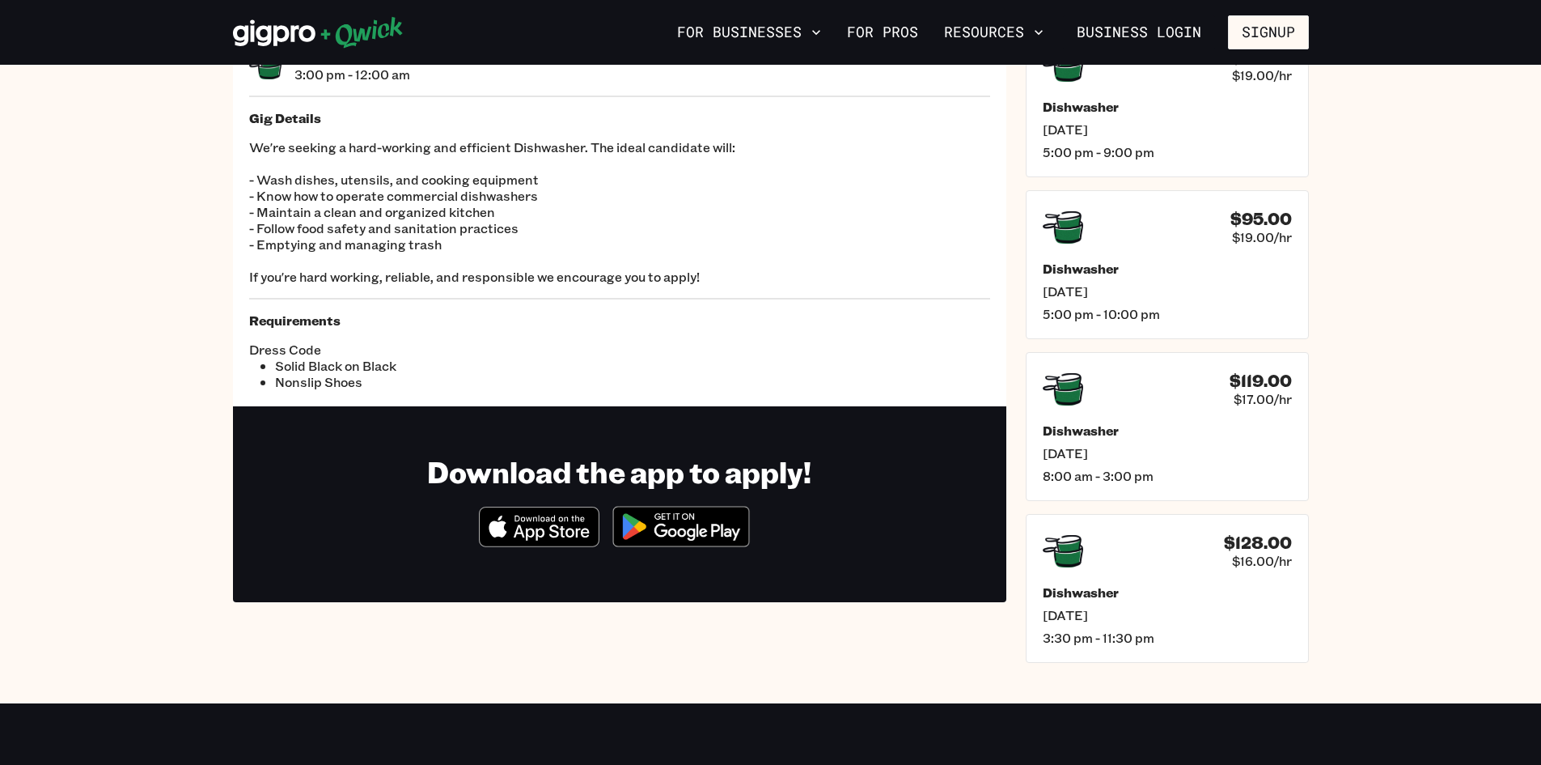
scroll to position [81, 0]
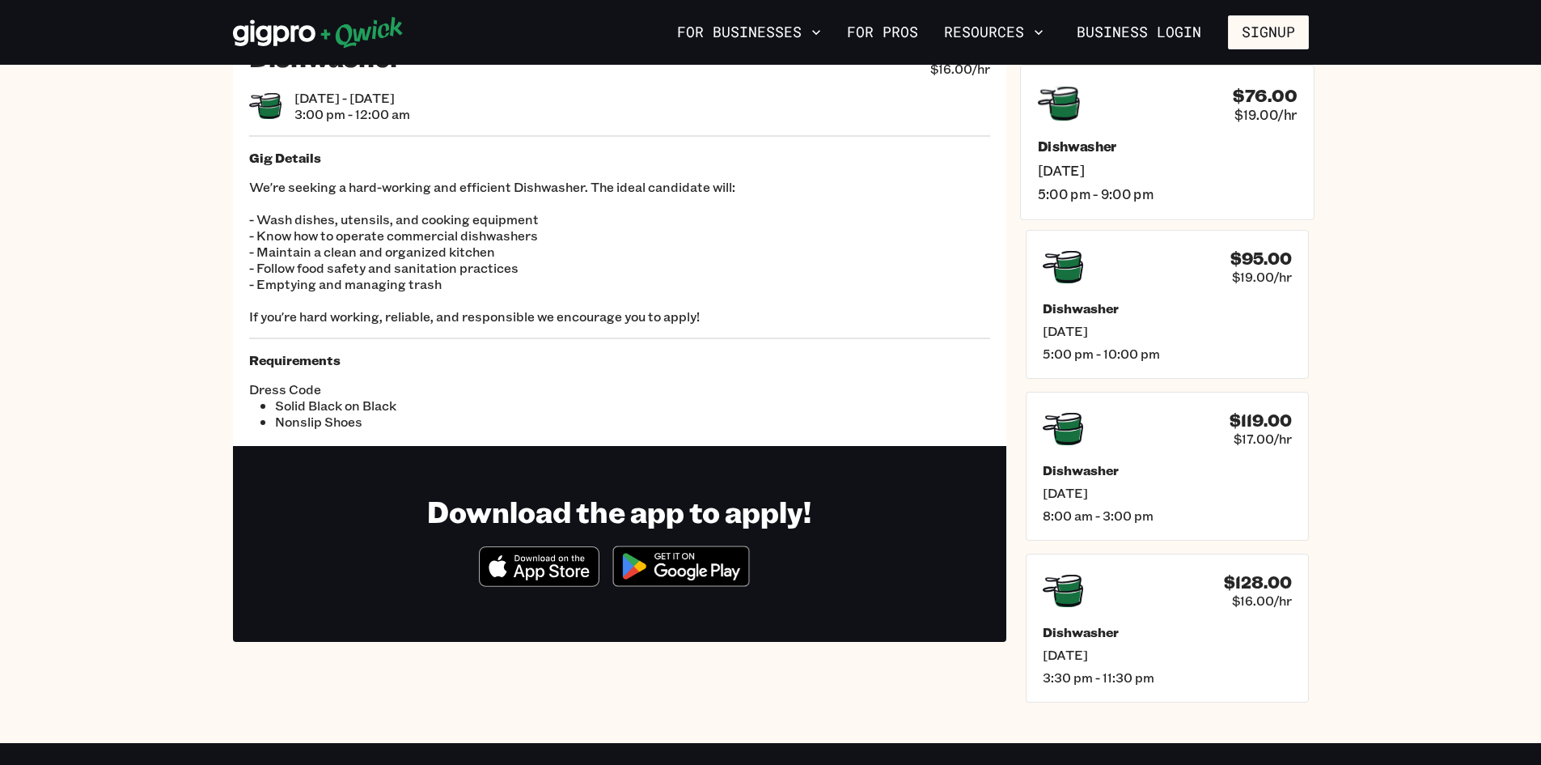
click at [1075, 177] on span "[DATE]" at bounding box center [1166, 169] width 259 height 17
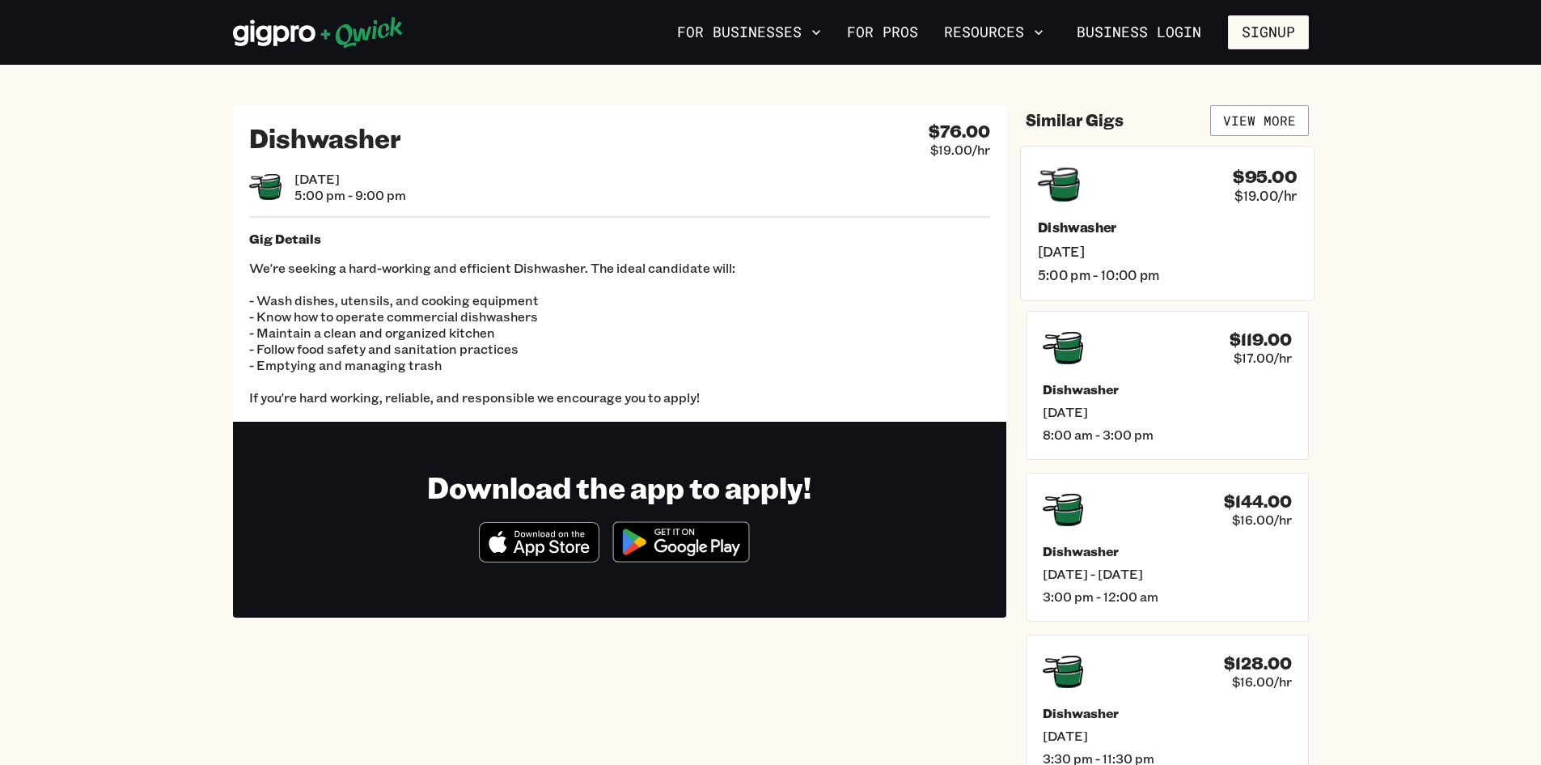
click at [1261, 202] on span "$19.00/hr" at bounding box center [1266, 194] width 62 height 17
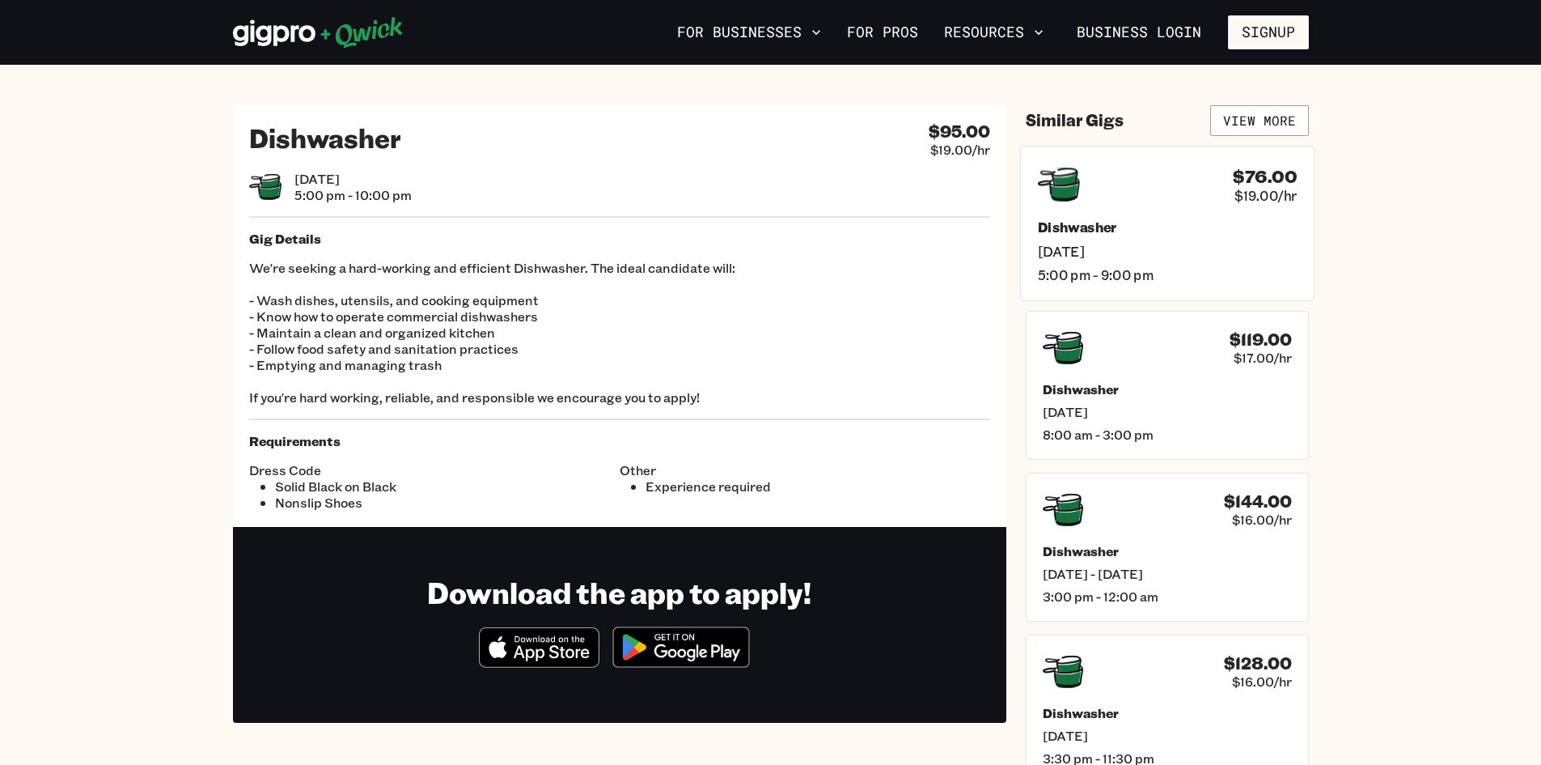
click at [1066, 236] on div "Dishwasher [DATE] 5:00 pm - 9:00 pm" at bounding box center [1166, 250] width 259 height 64
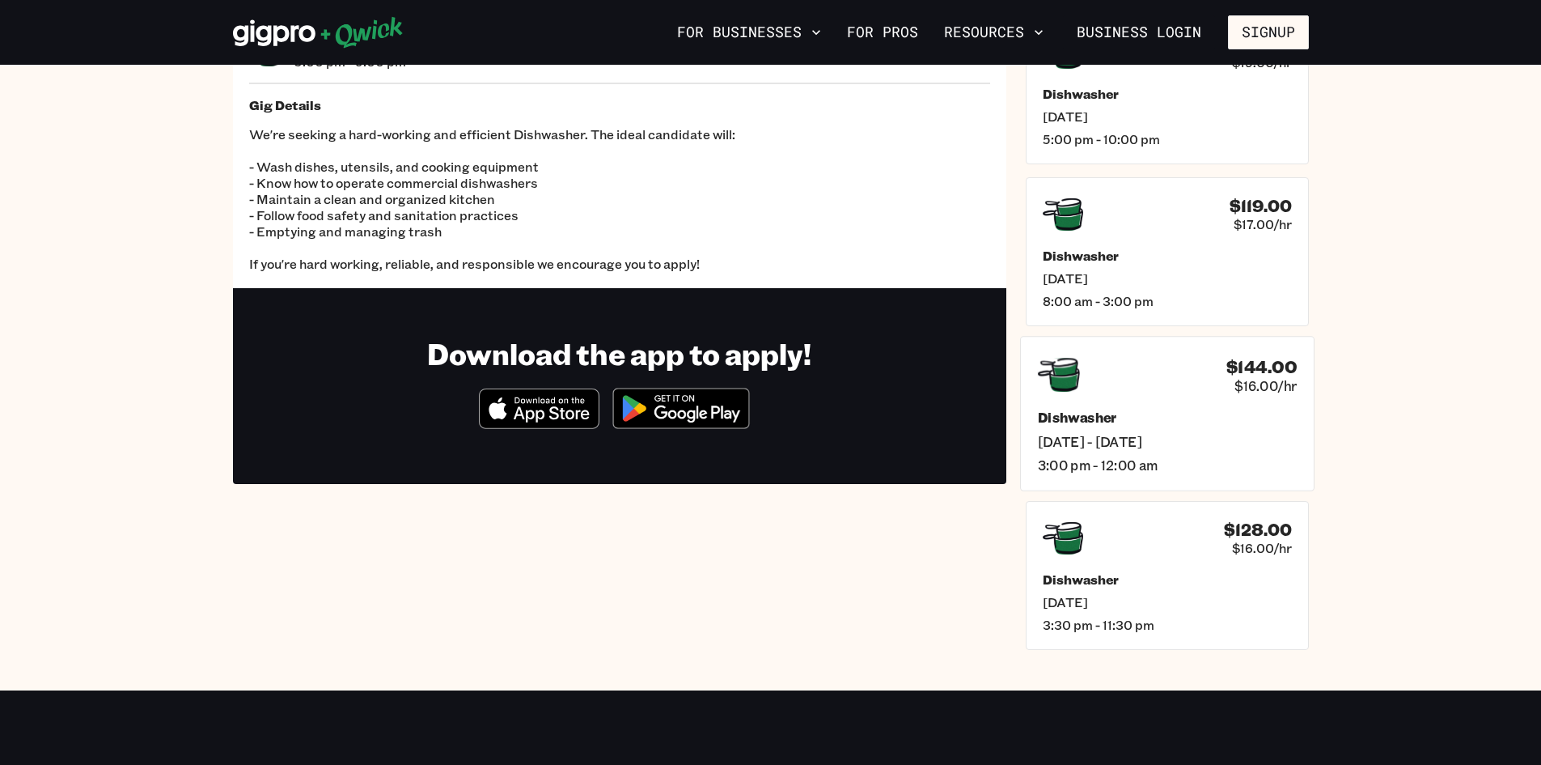
scroll to position [162, 0]
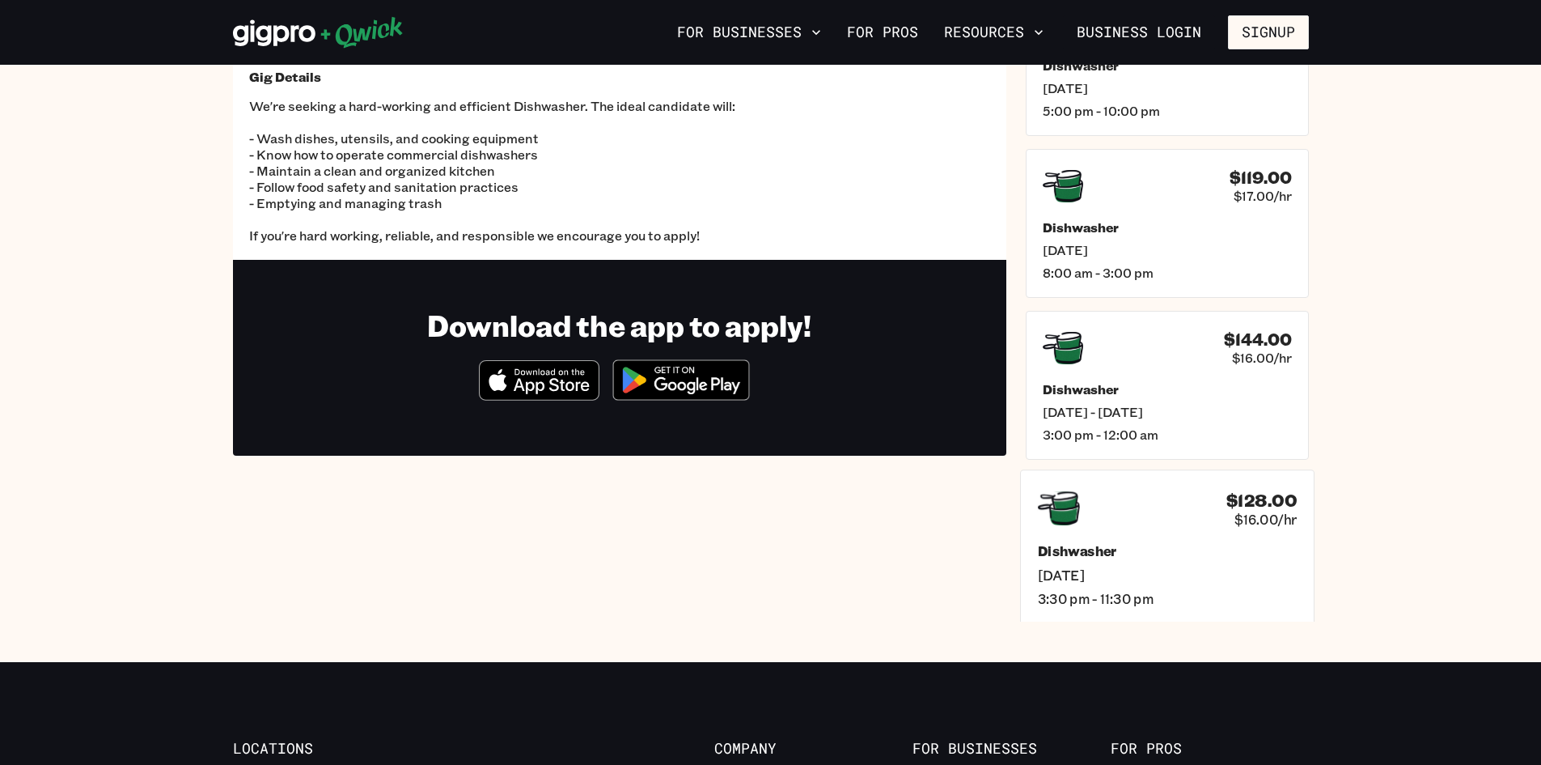
click at [1079, 517] on icon at bounding box center [1058, 508] width 42 height 34
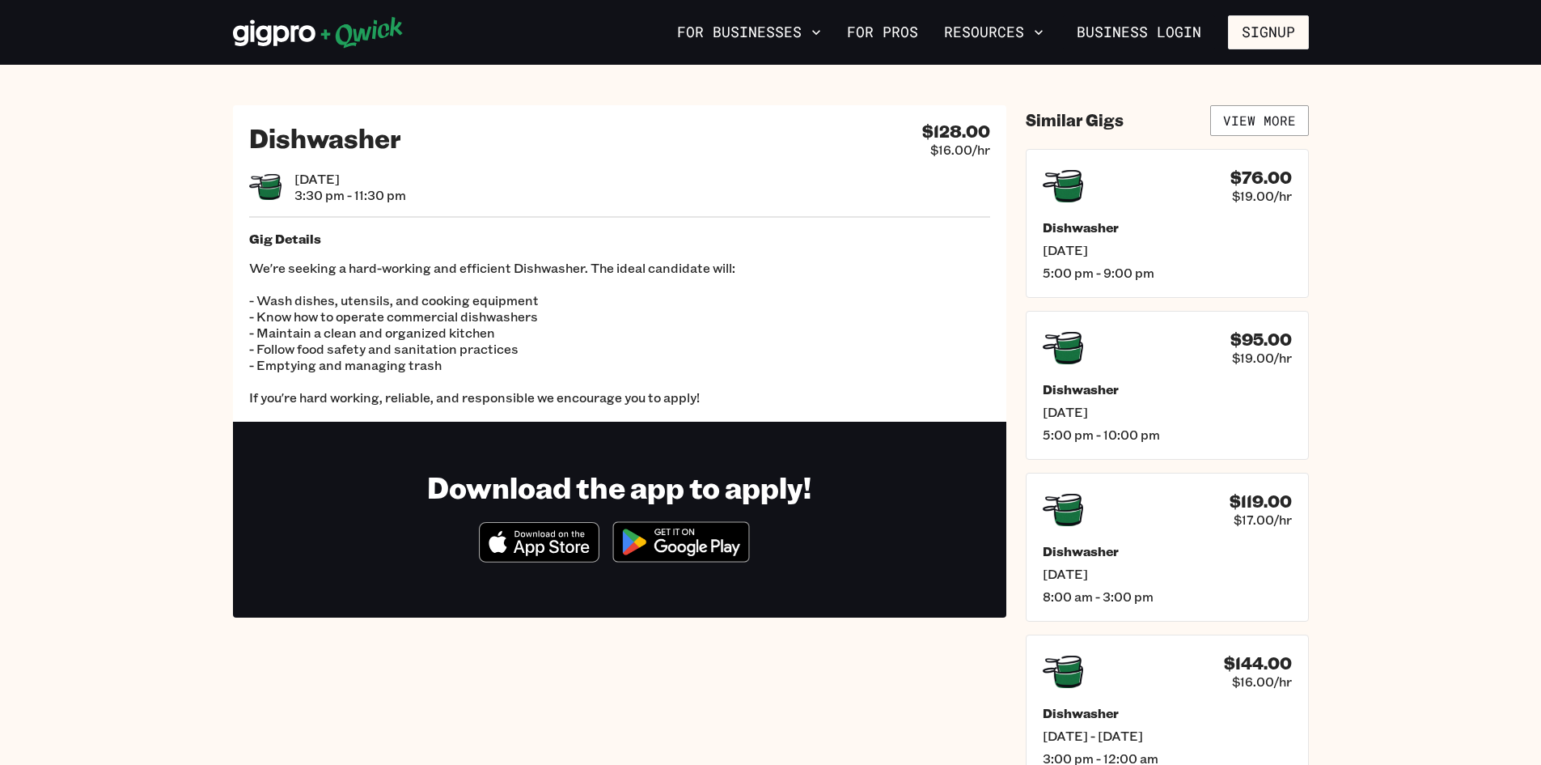
click at [1075, 515] on icon at bounding box center [1063, 510] width 40 height 32
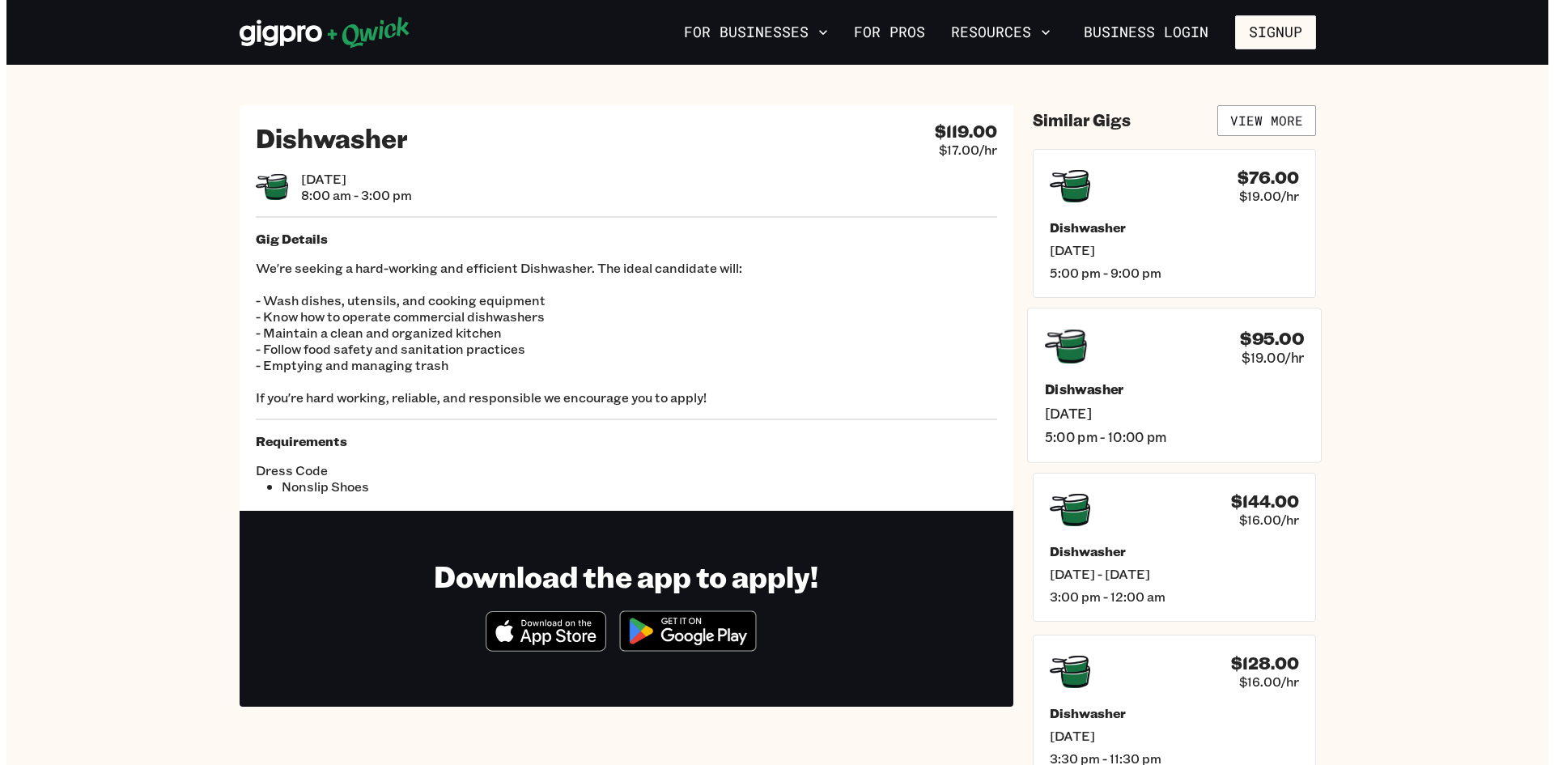
scroll to position [81, 0]
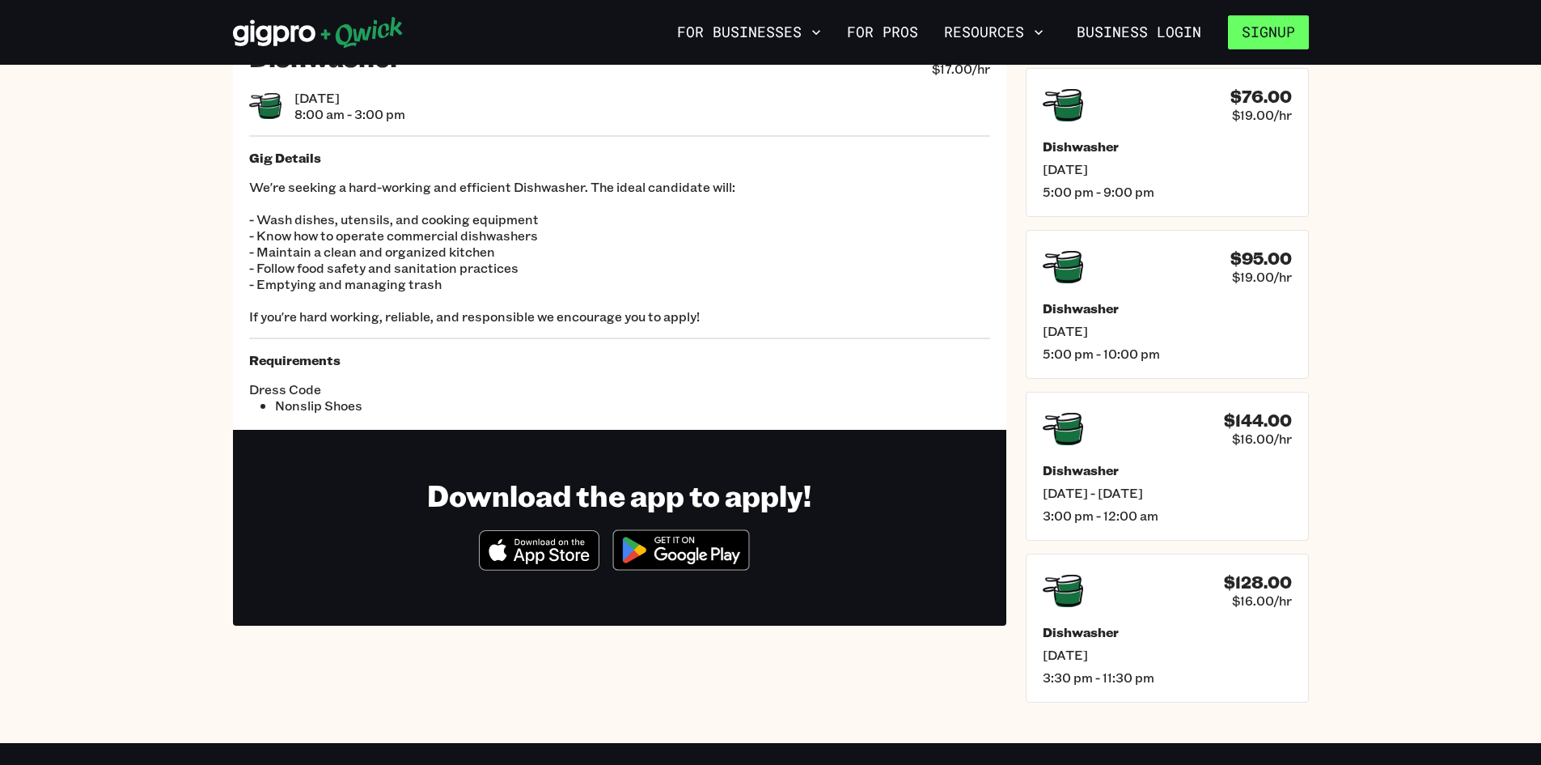
click at [1278, 29] on button "Signup" at bounding box center [1268, 32] width 81 height 34
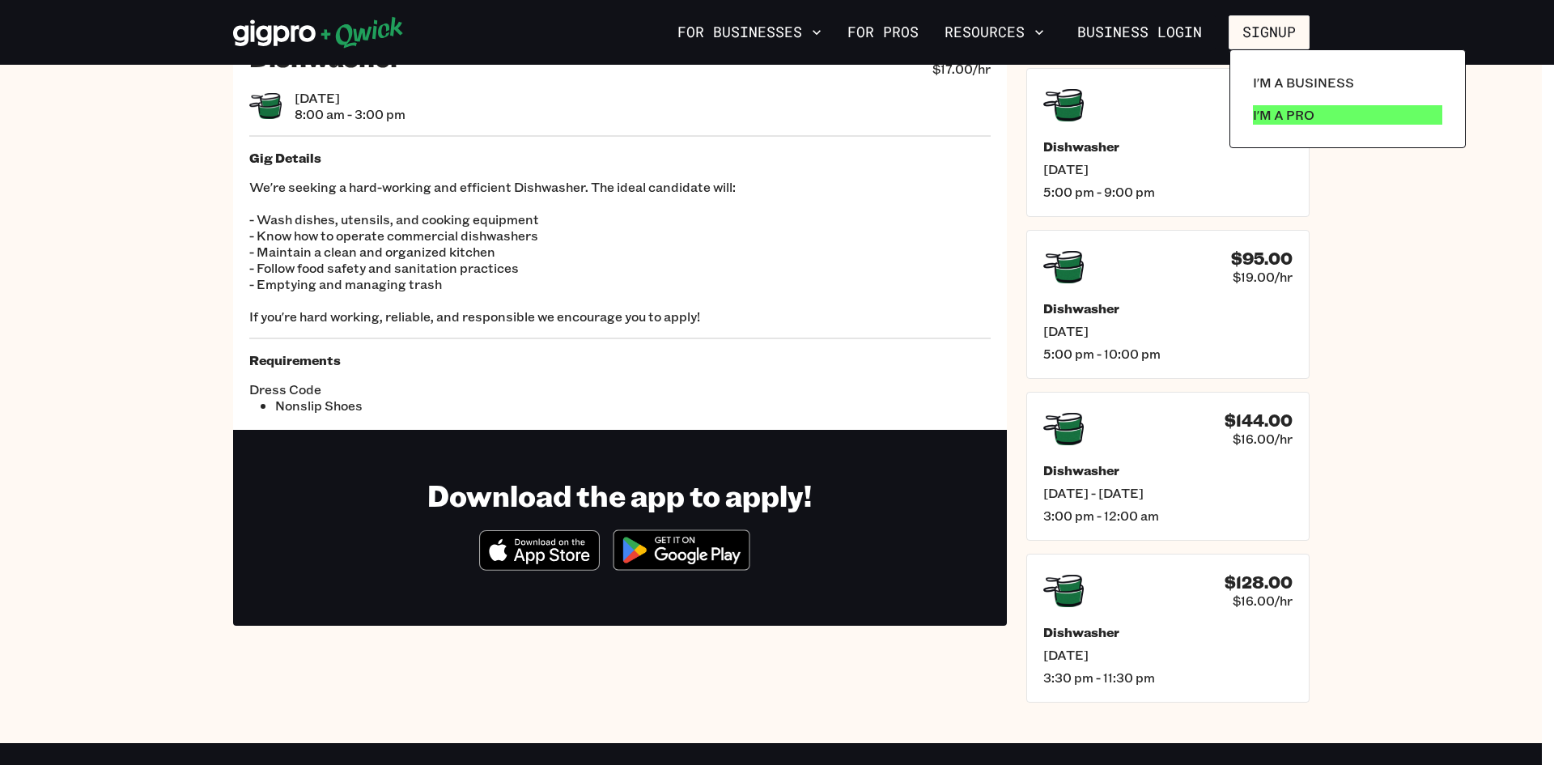
click at [1280, 105] on p "I'm a Pro" at bounding box center [1283, 114] width 61 height 19
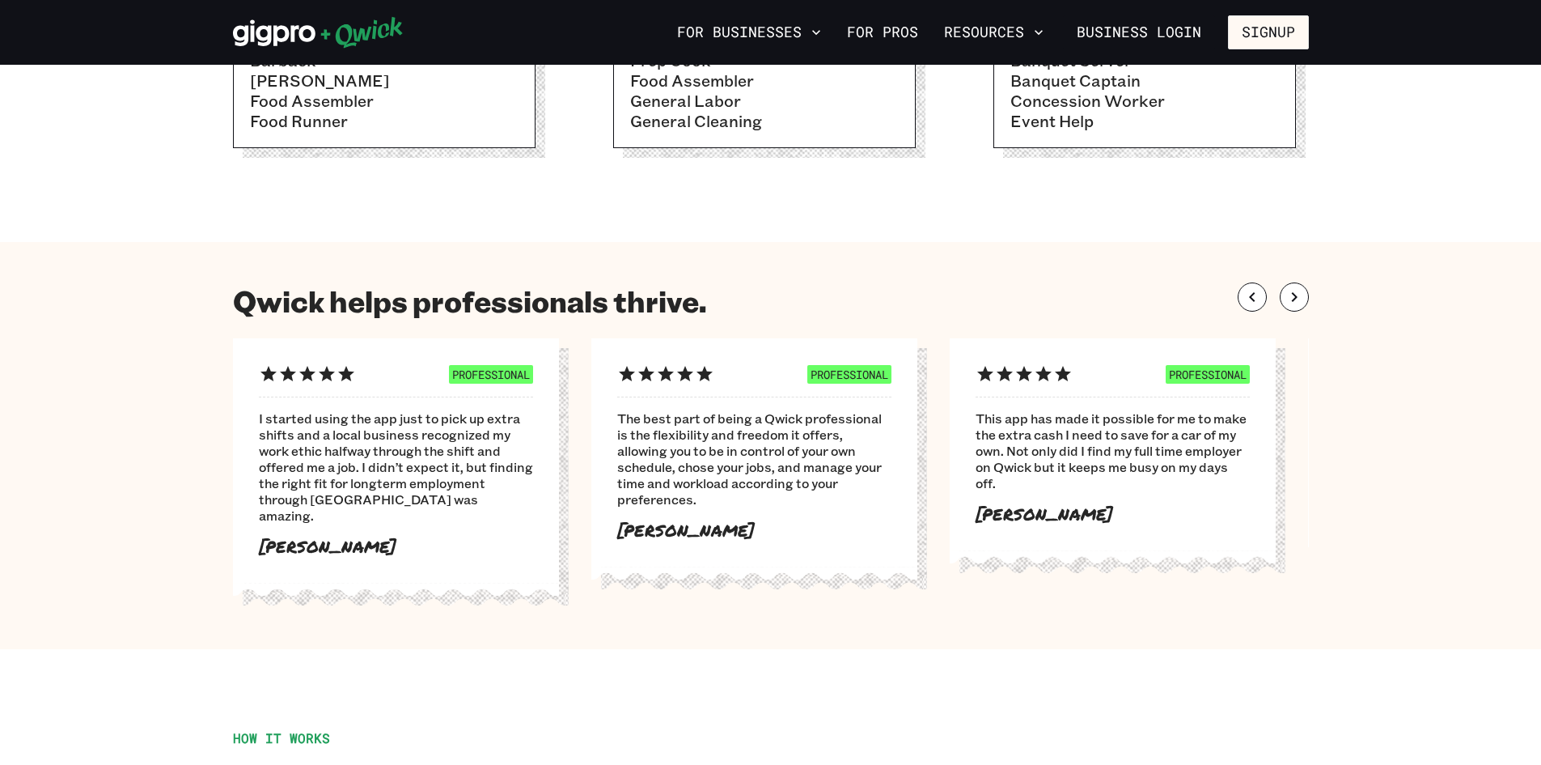
scroll to position [809, 0]
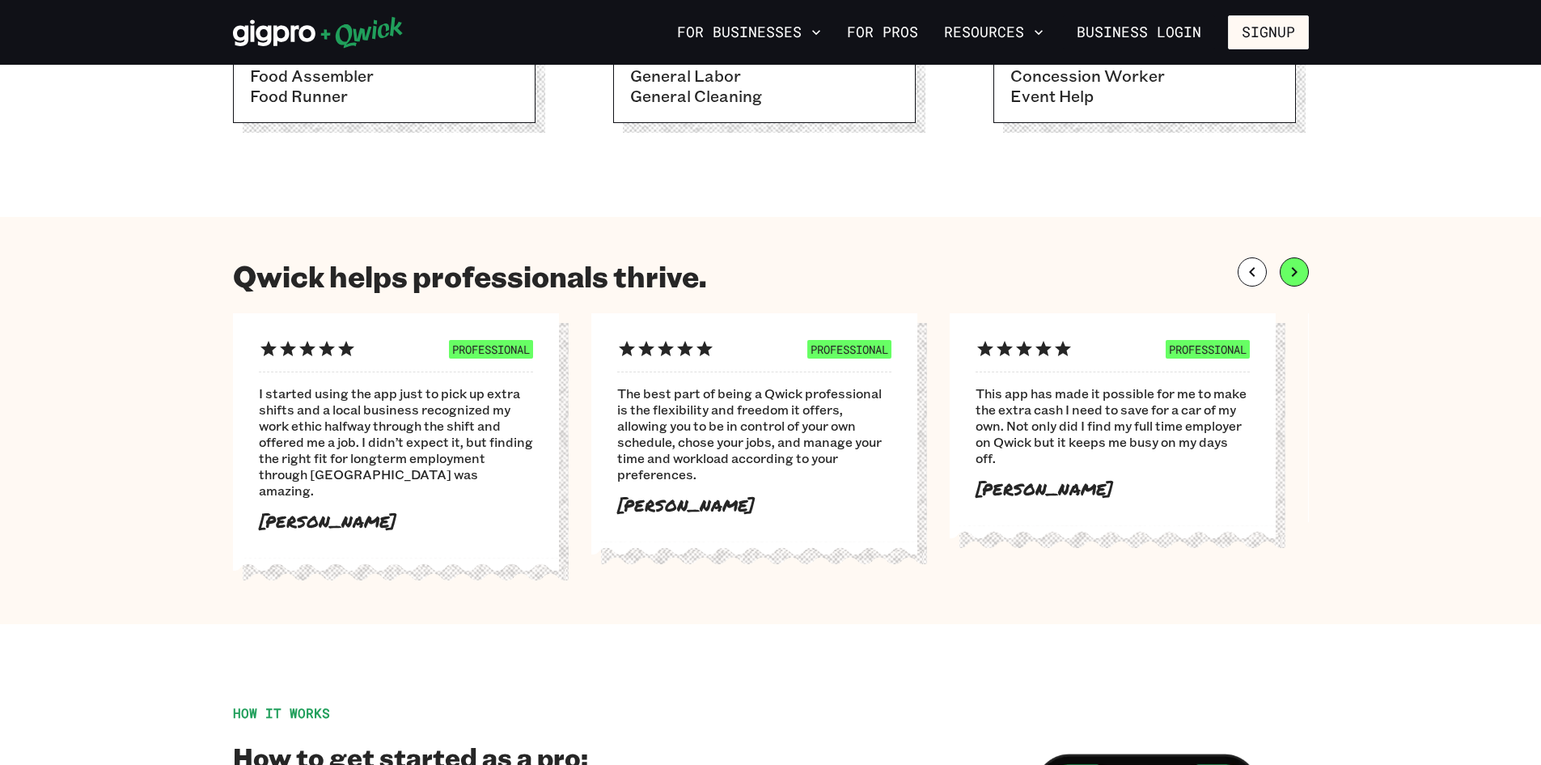
click at [1291, 270] on icon "button" at bounding box center [1294, 271] width 19 height 19
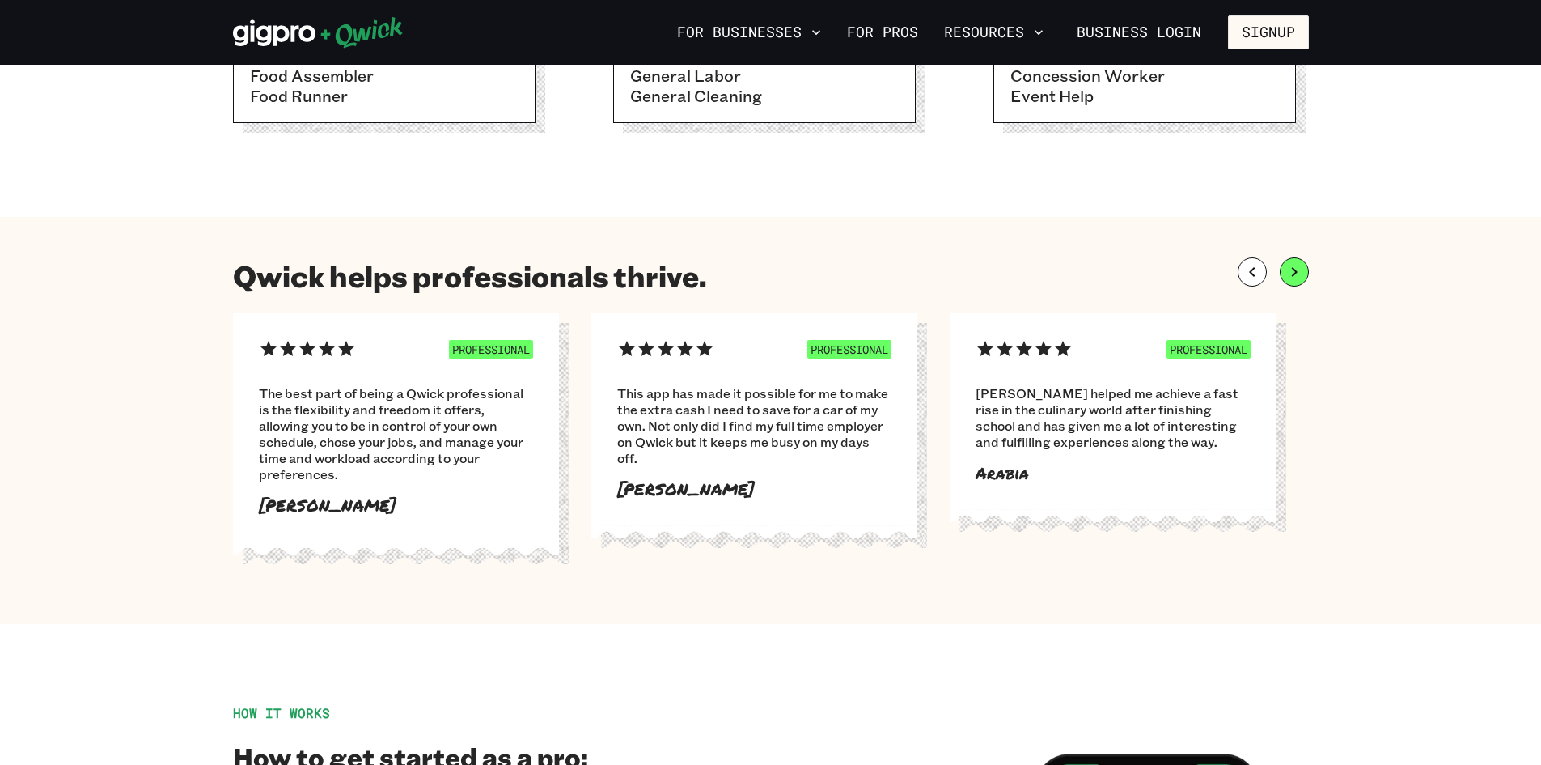
click at [1291, 270] on icon "button" at bounding box center [1294, 271] width 19 height 19
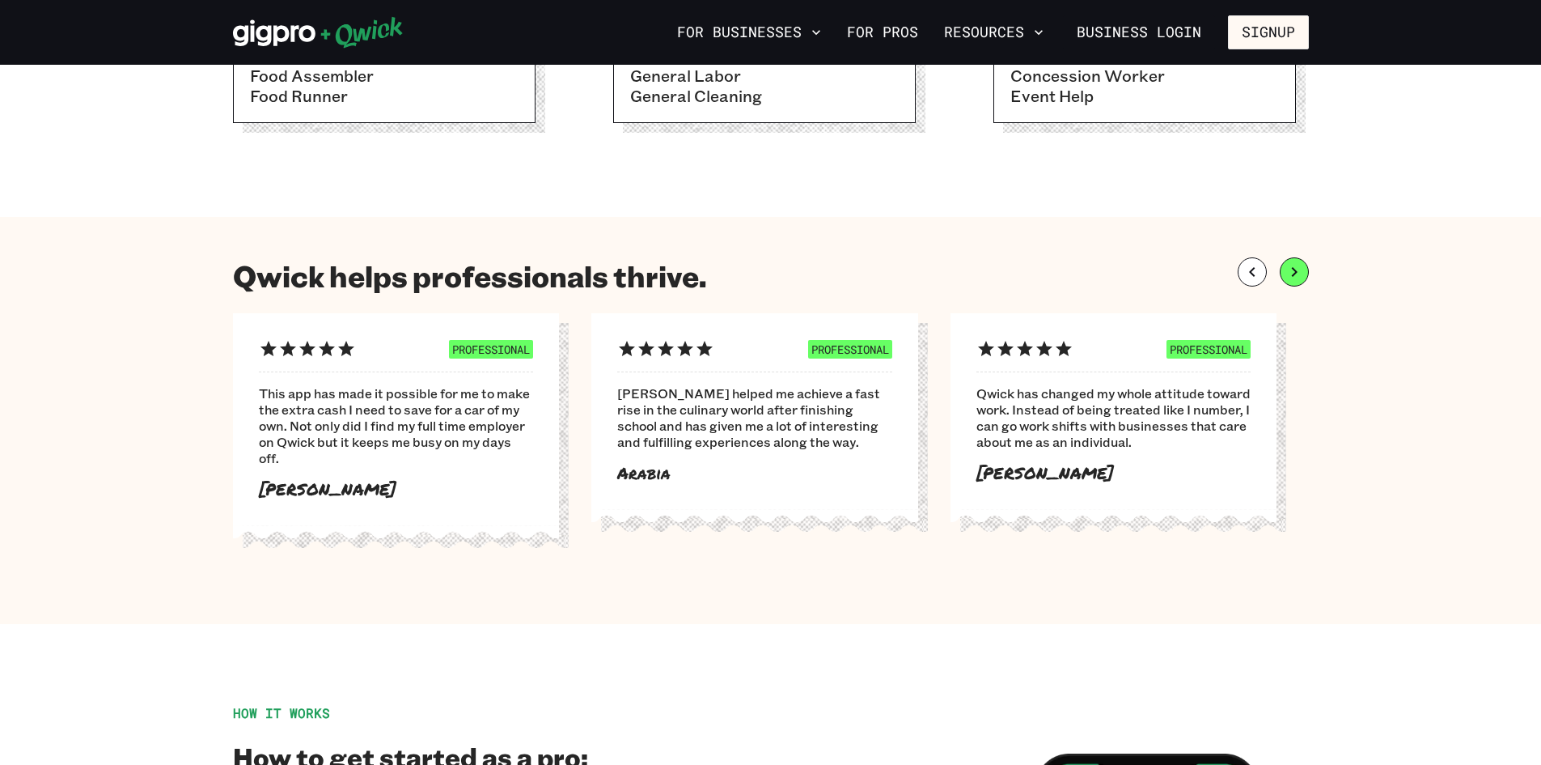
click at [1291, 270] on icon "button" at bounding box center [1294, 271] width 19 height 19
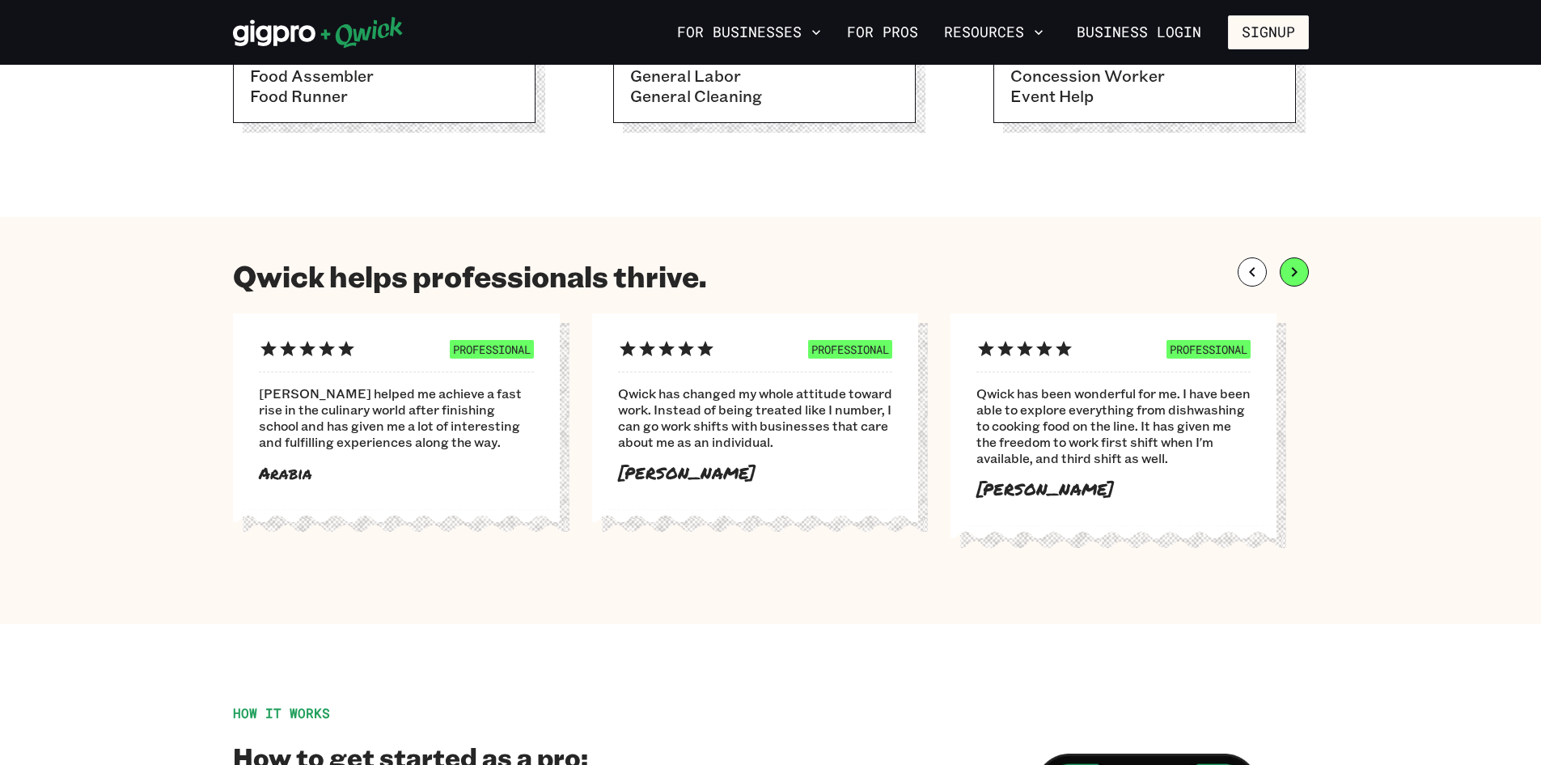
click at [1291, 270] on icon "button" at bounding box center [1294, 271] width 19 height 19
click at [1294, 272] on icon "button" at bounding box center [1294, 271] width 19 height 19
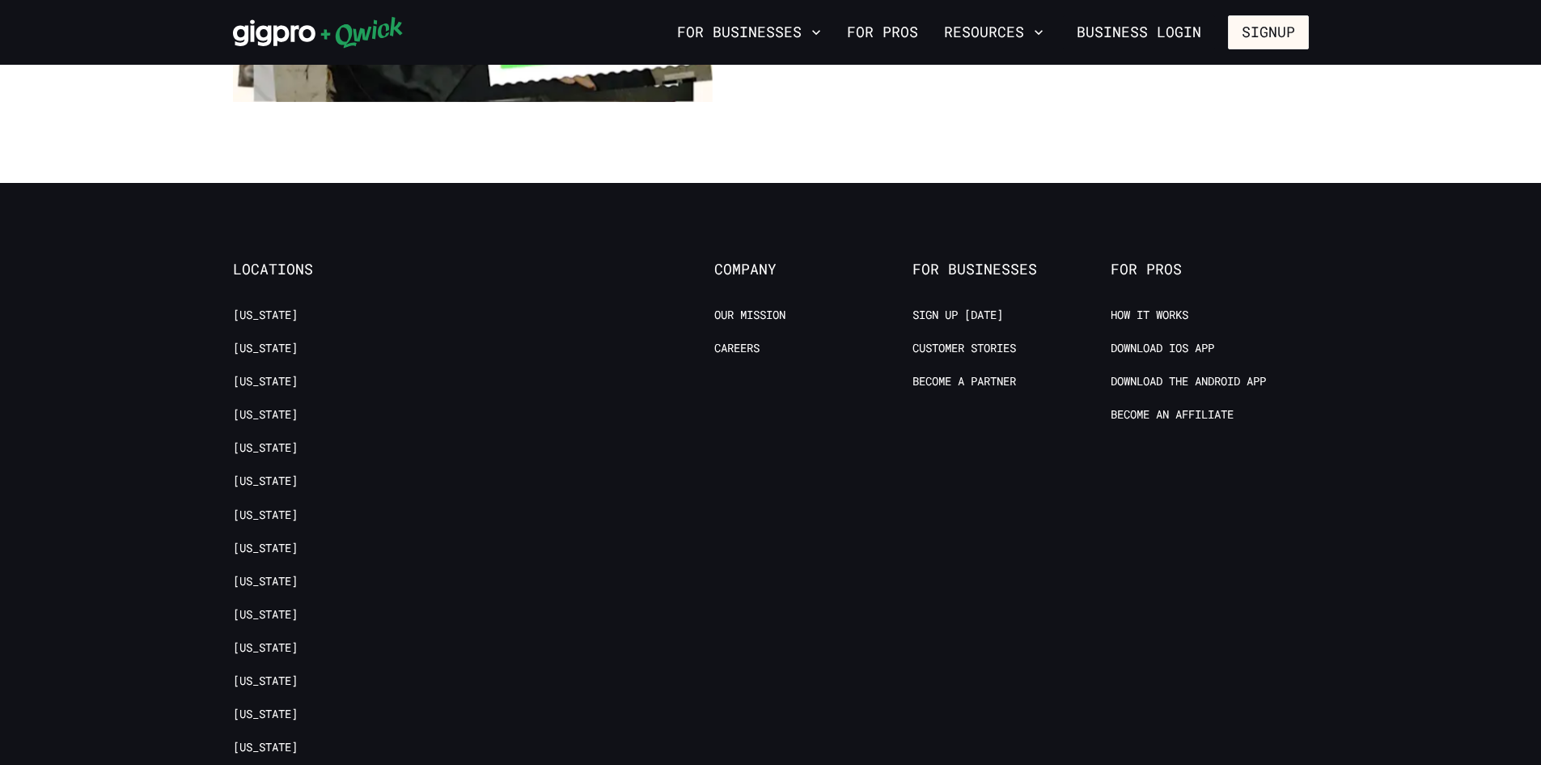
scroll to position [3236, 0]
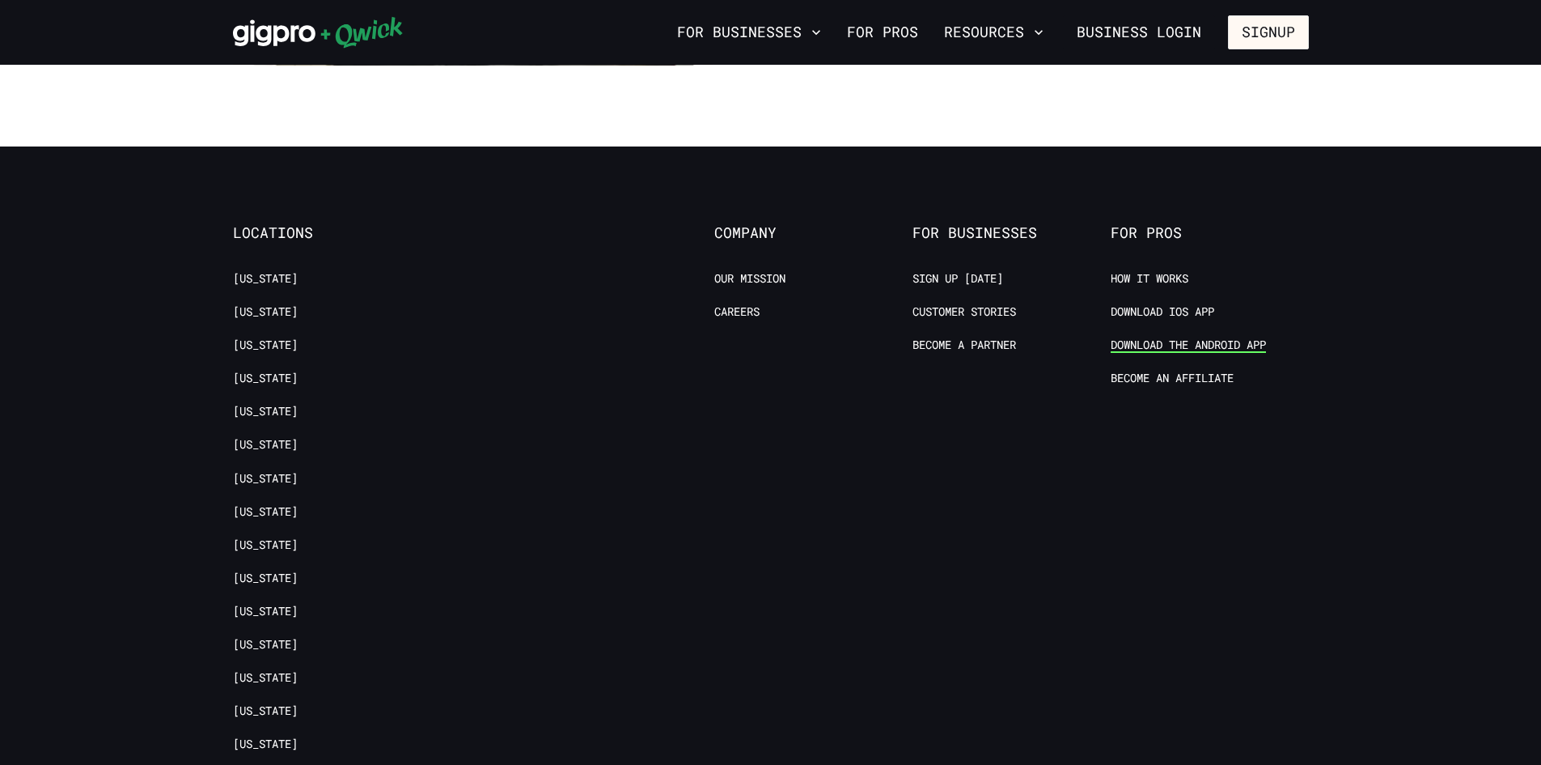
click at [1248, 337] on link "Download the Android App" at bounding box center [1188, 344] width 155 height 15
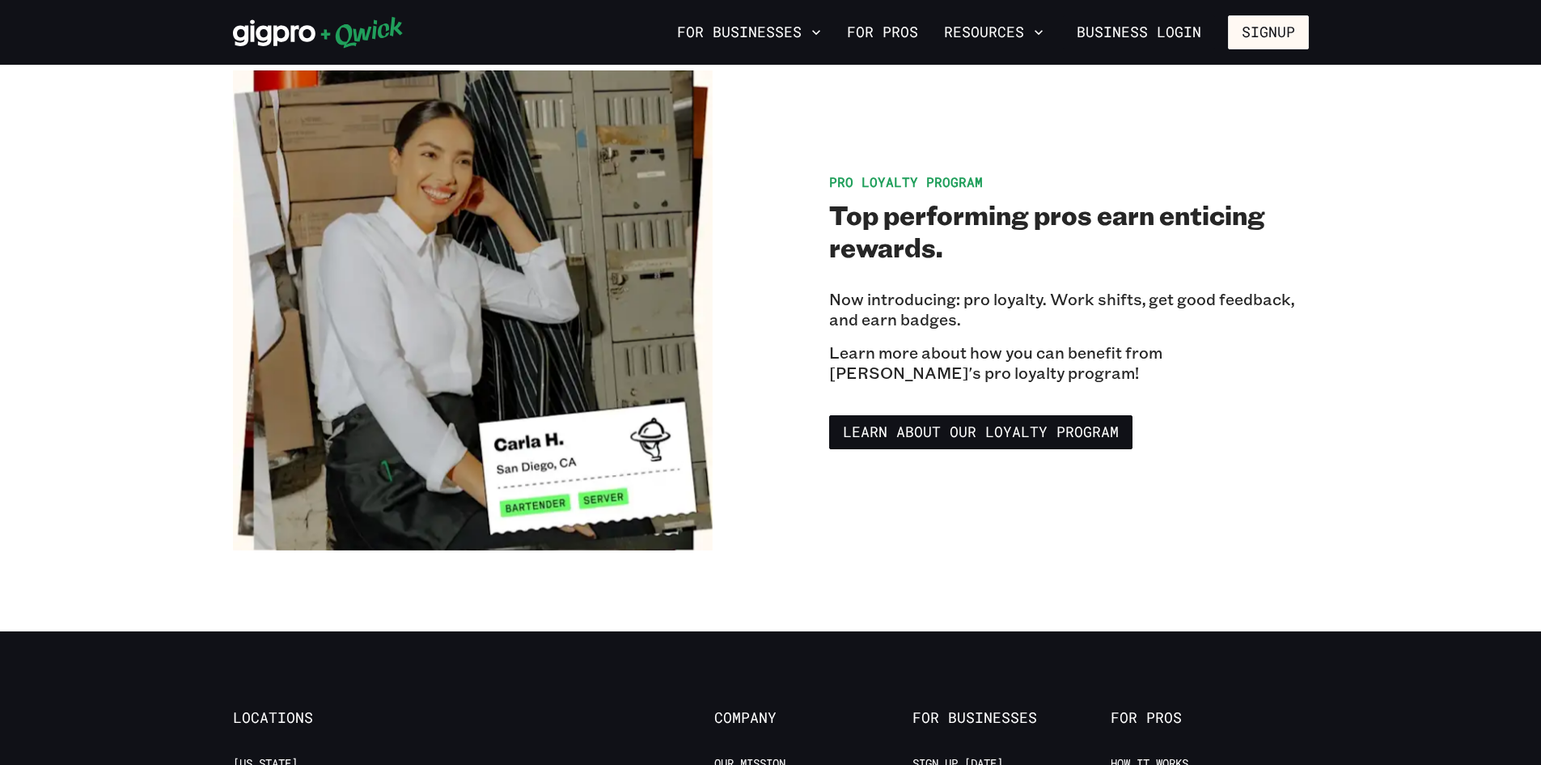
scroll to position [2681, 0]
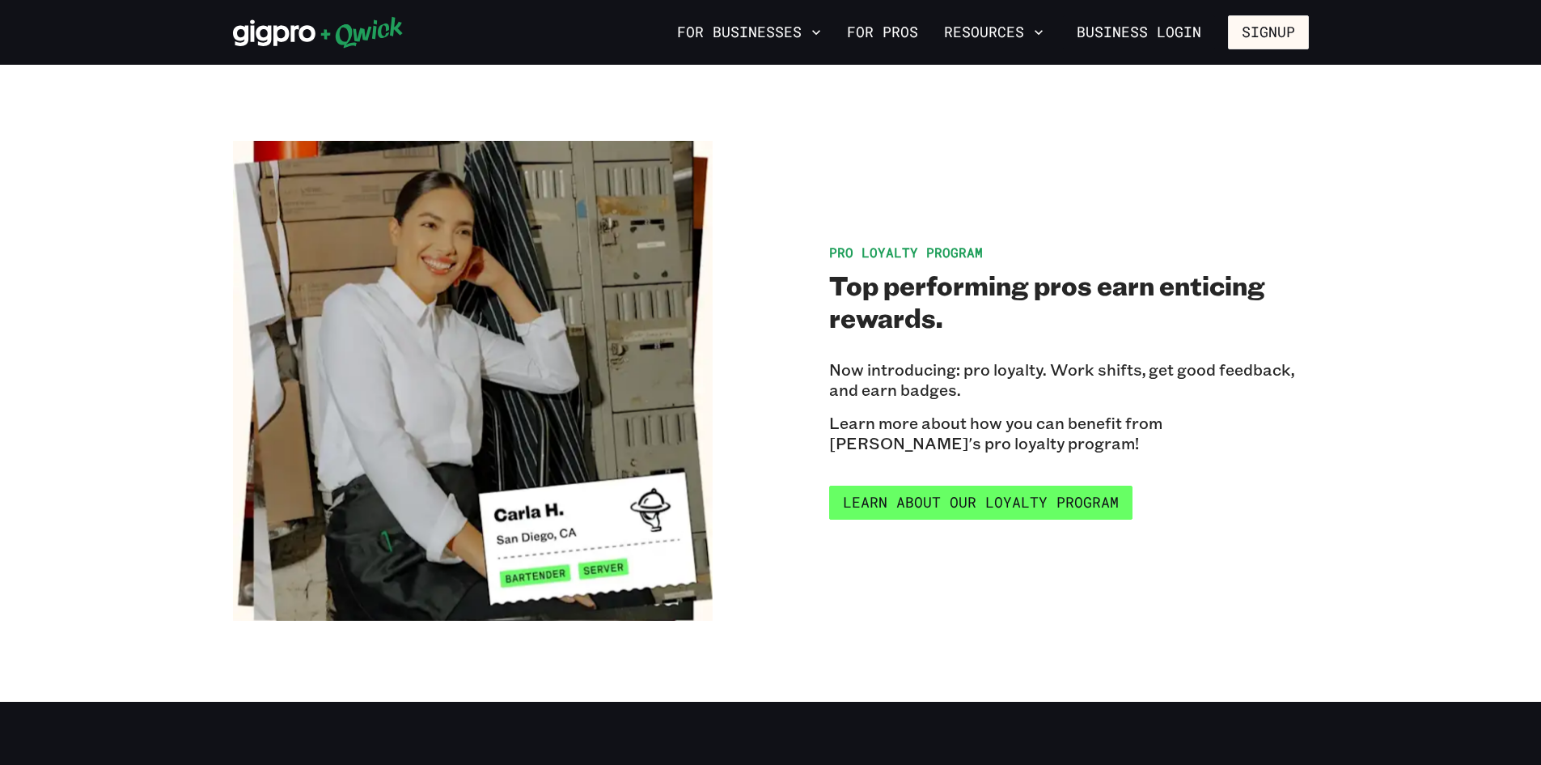
click at [954, 485] on link "Learn about our Loyalty Program" at bounding box center [980, 502] width 303 height 34
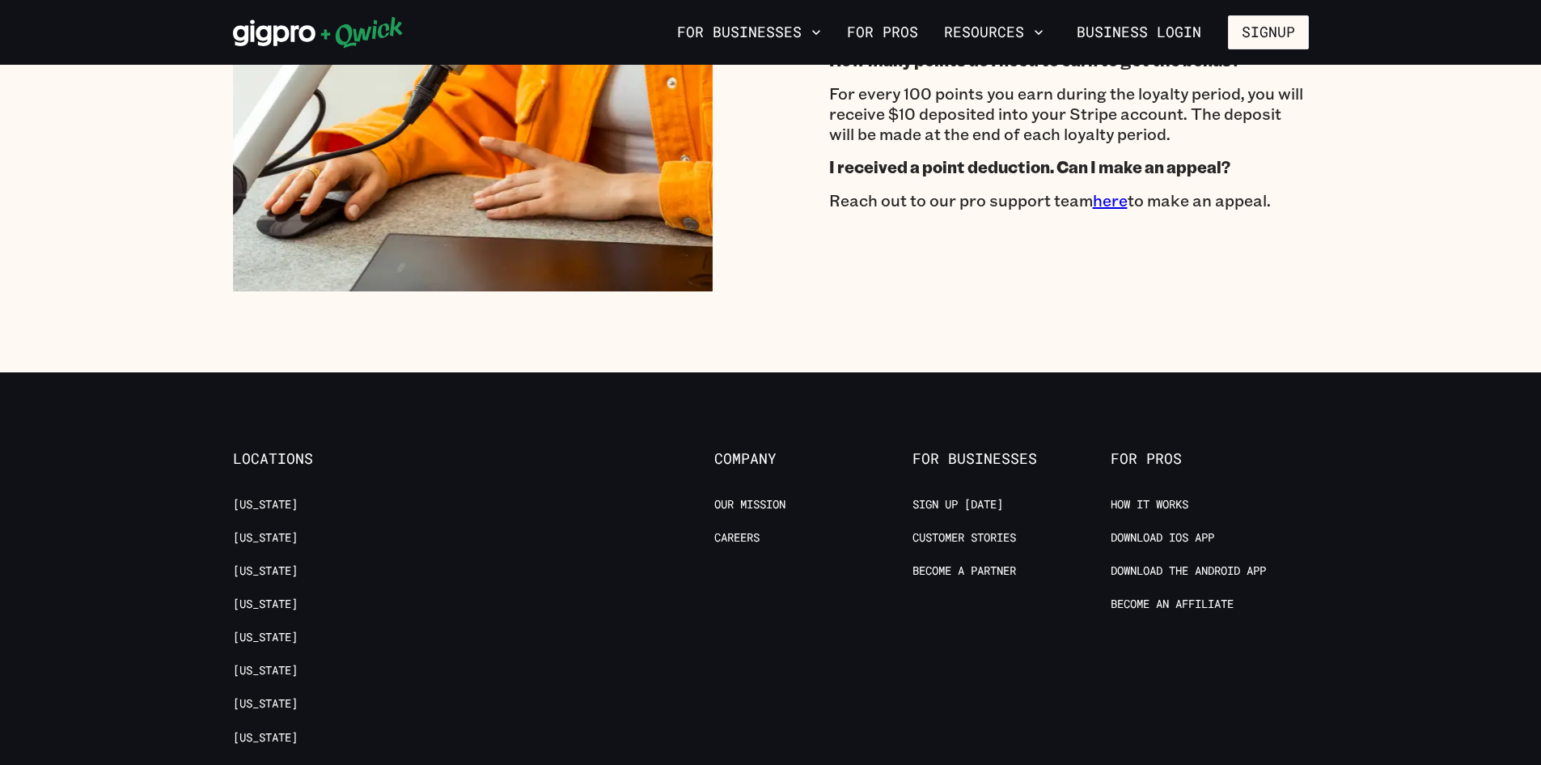
scroll to position [2751, 0]
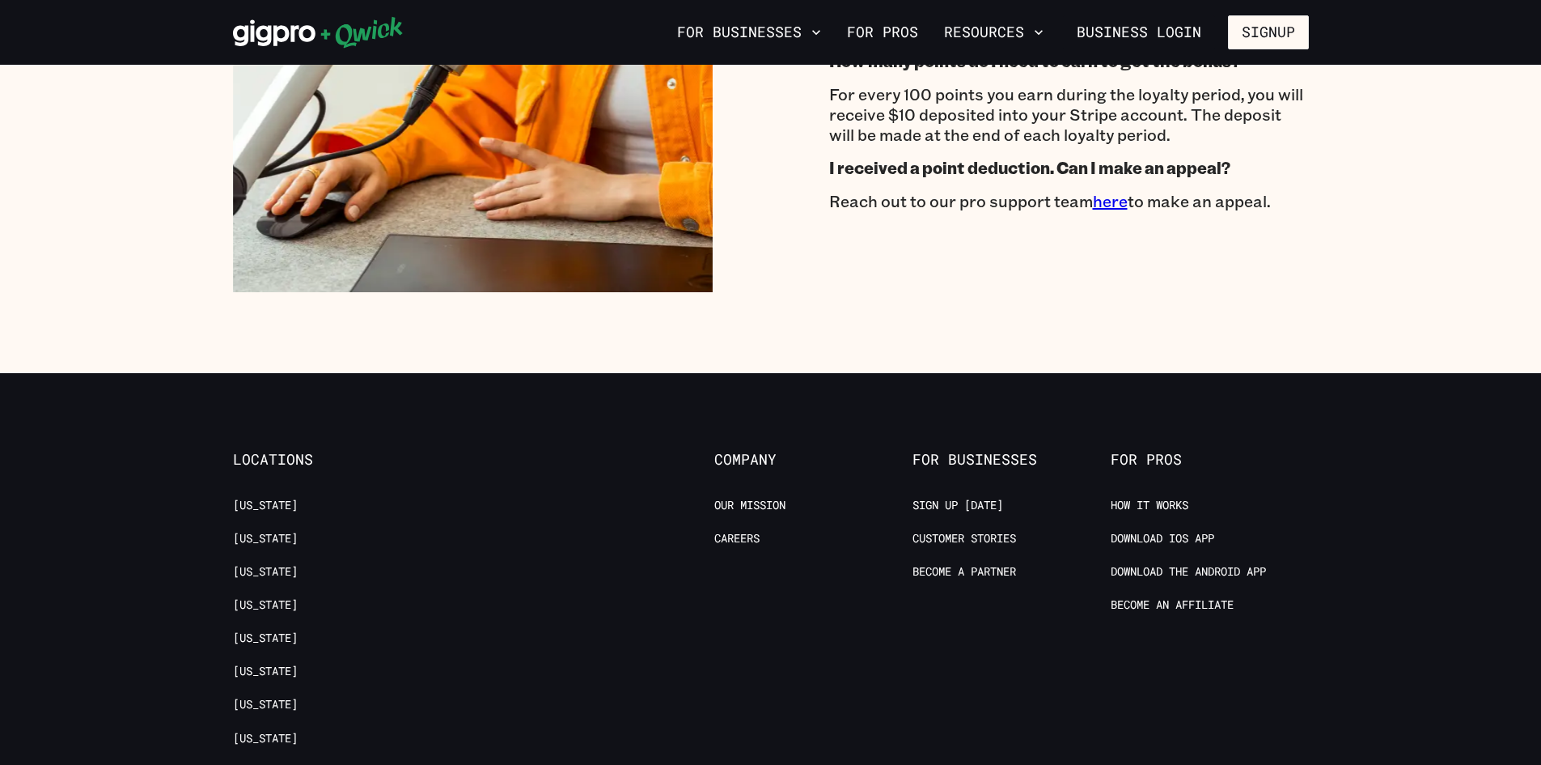
click at [1109, 208] on link "here" at bounding box center [1110, 200] width 35 height 21
